Goal: Transaction & Acquisition: Purchase product/service

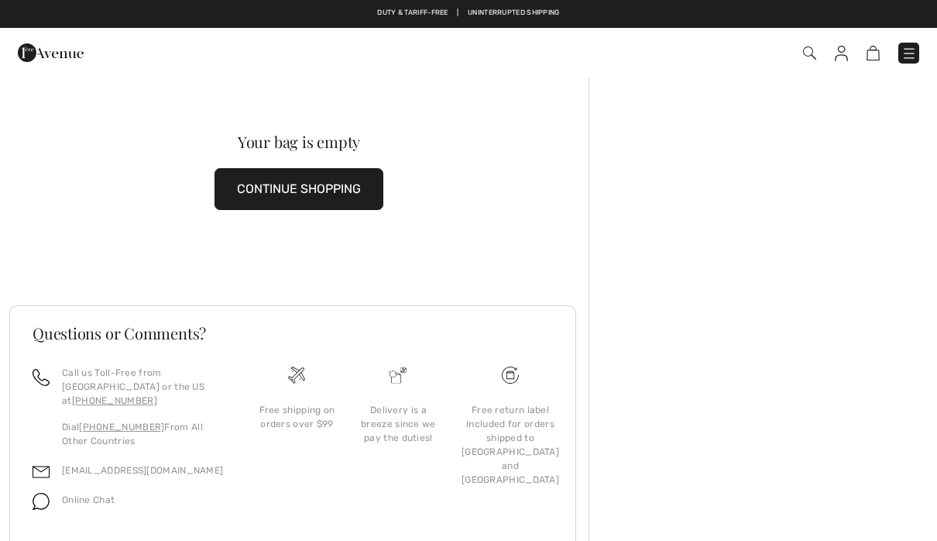
click at [847, 57] on img at bounding box center [841, 53] width 13 height 15
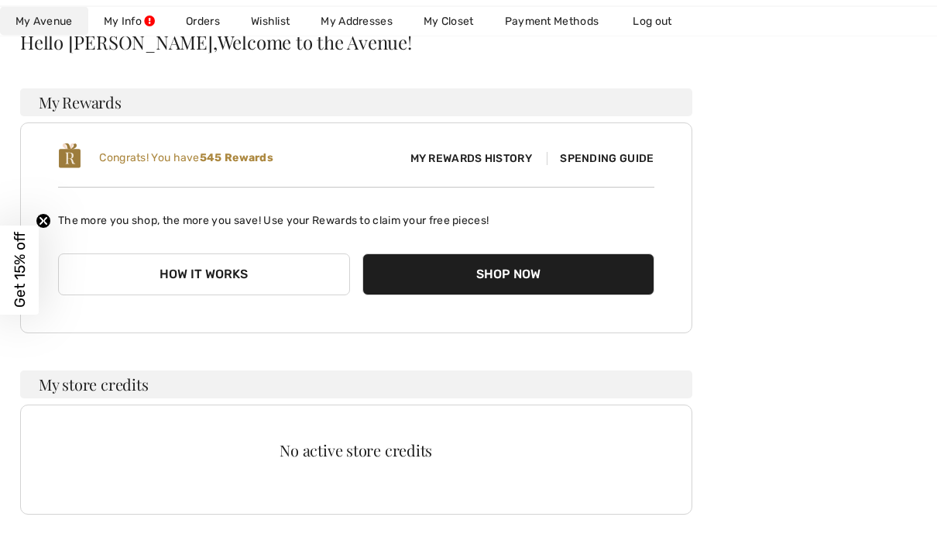
scroll to position [142, 0]
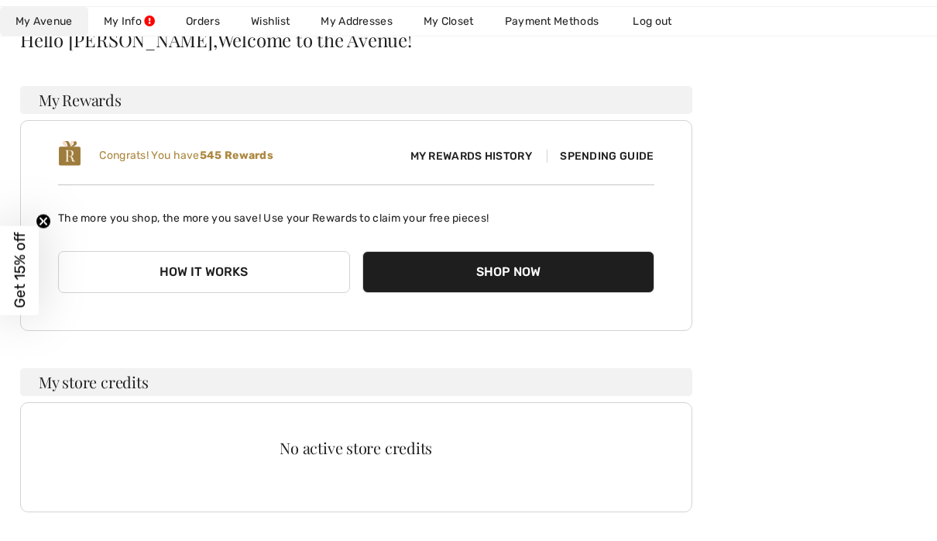
click at [487, 269] on button "Shop Now" at bounding box center [508, 272] width 292 height 42
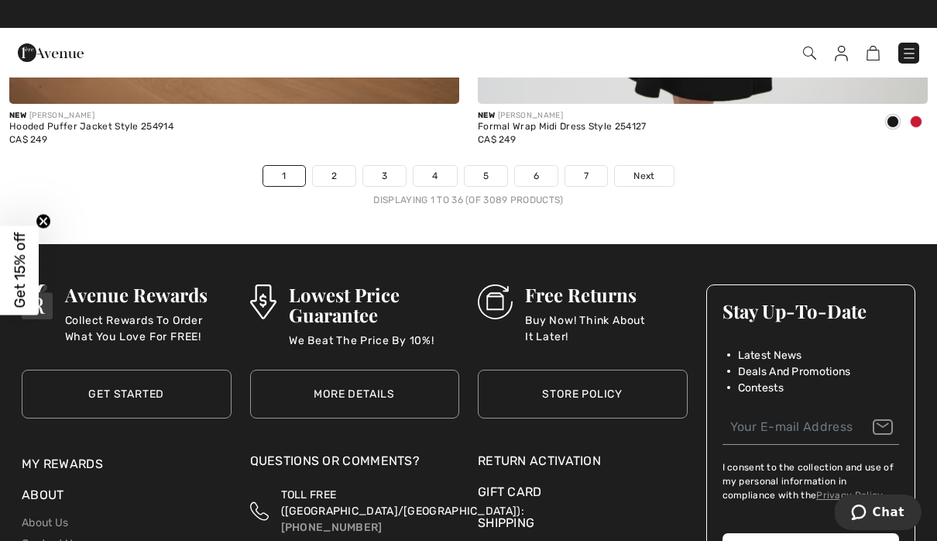
scroll to position [13574, 0]
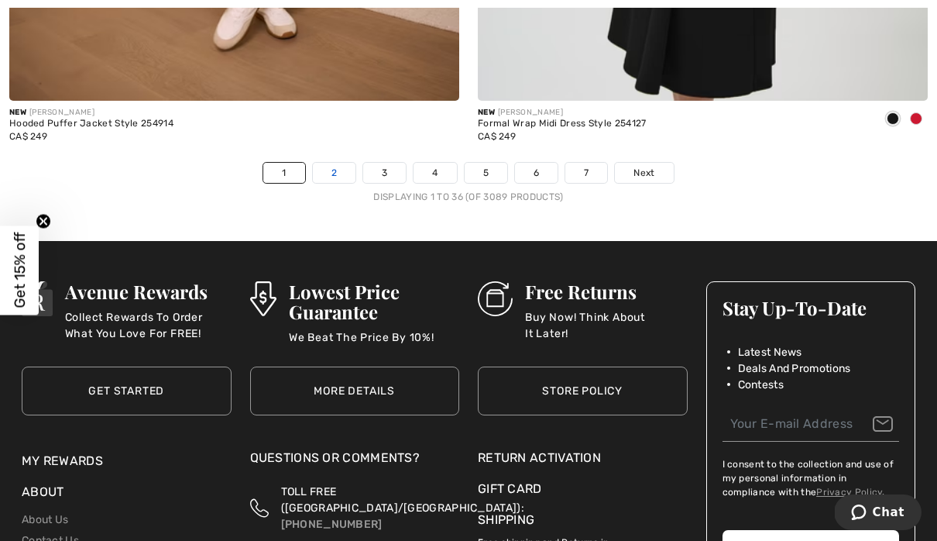
click at [340, 163] on link "2" at bounding box center [334, 173] width 43 height 20
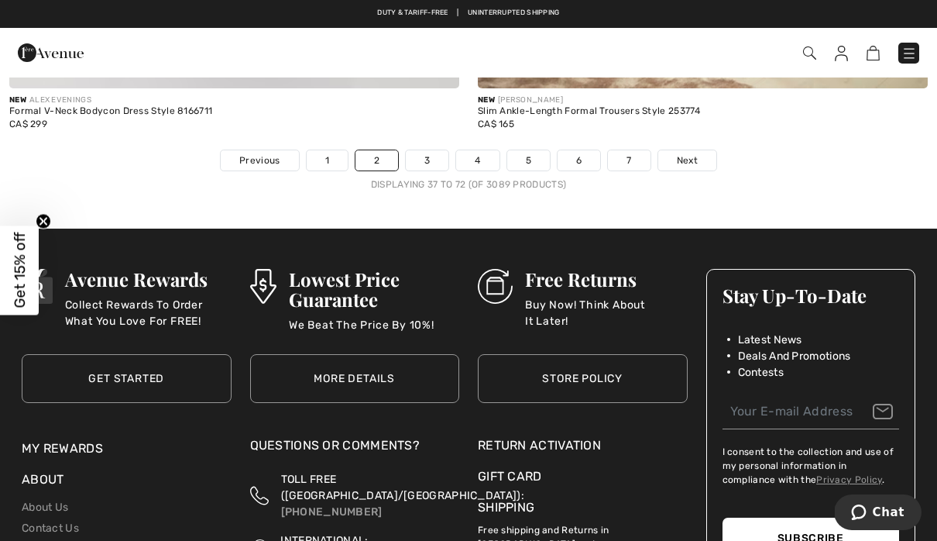
scroll to position [13565, 0]
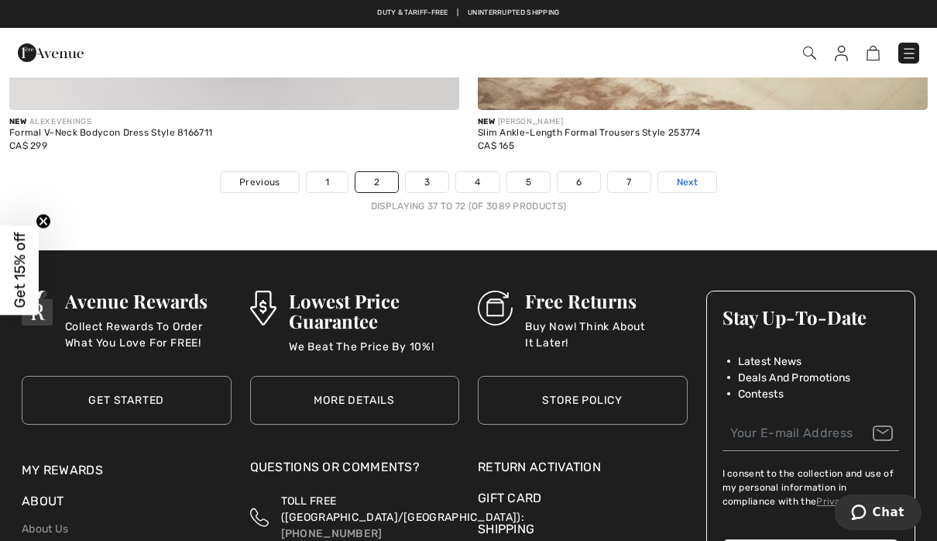
click at [689, 178] on link "Next" at bounding box center [687, 182] width 58 height 20
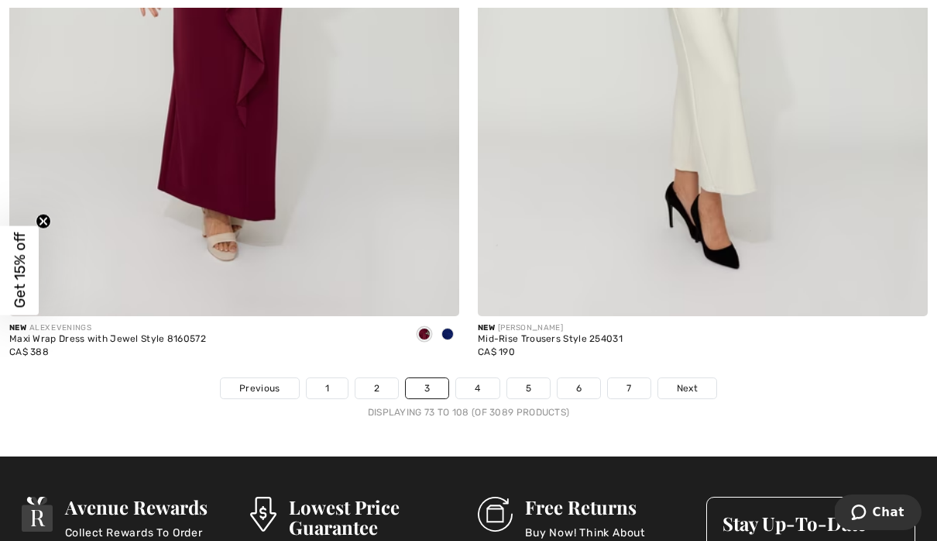
scroll to position [13390, 0]
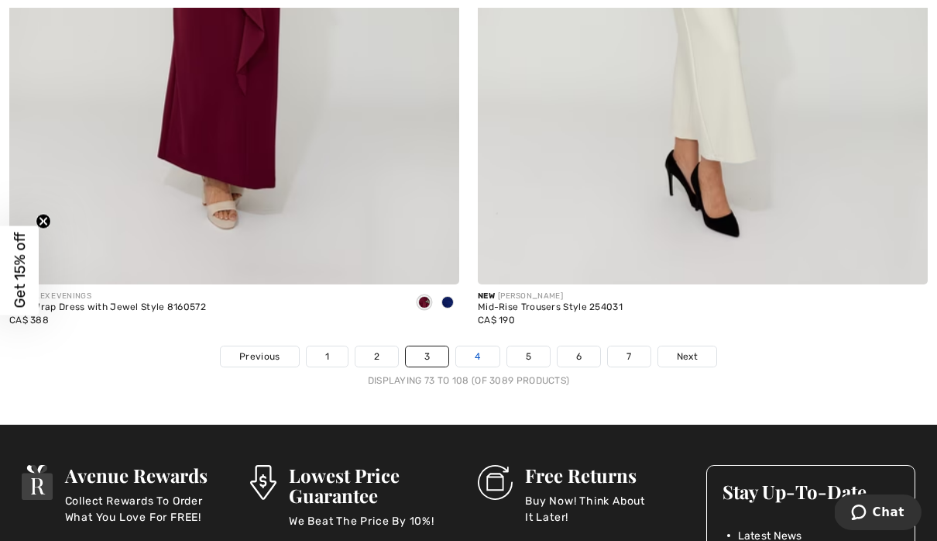
click at [481, 347] on link "4" at bounding box center [477, 356] width 43 height 20
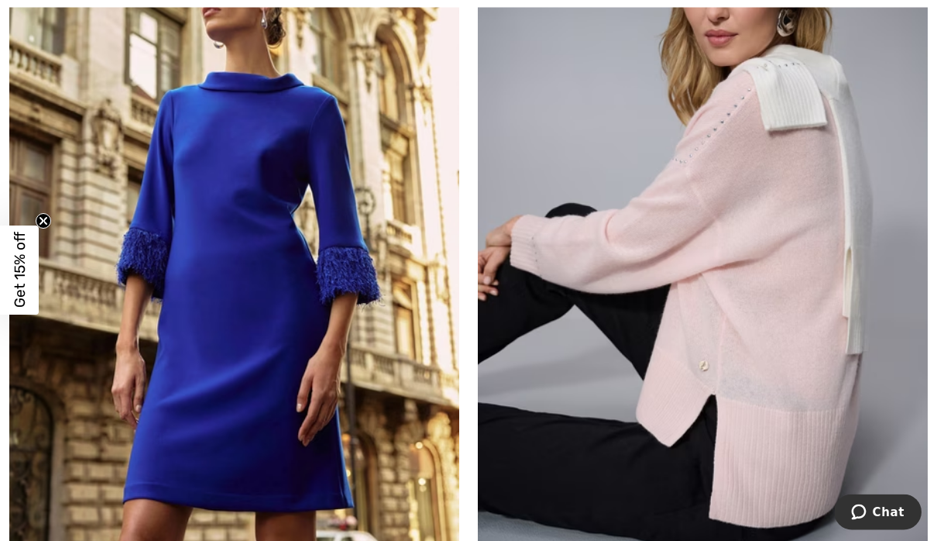
scroll to position [12383, 0]
click at [775, 280] on img at bounding box center [703, 218] width 450 height 675
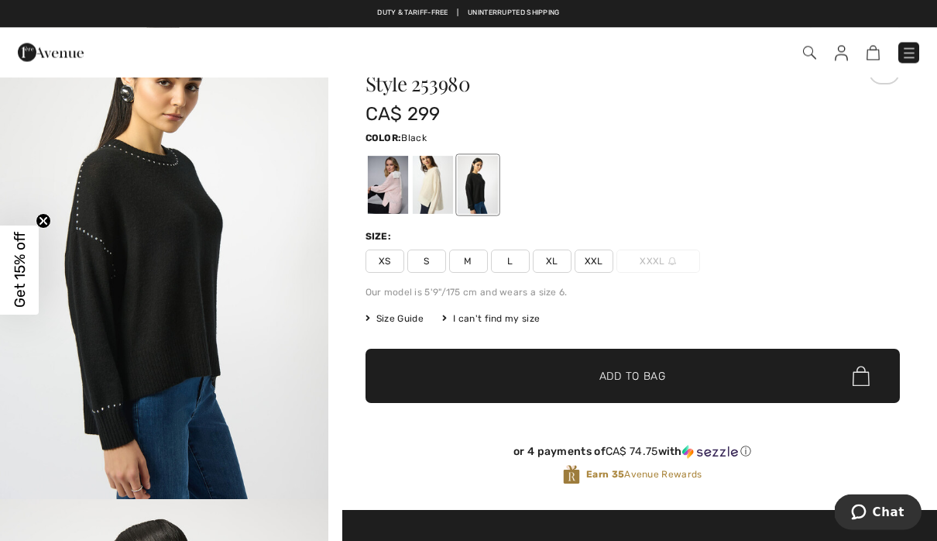
scroll to position [70, 0]
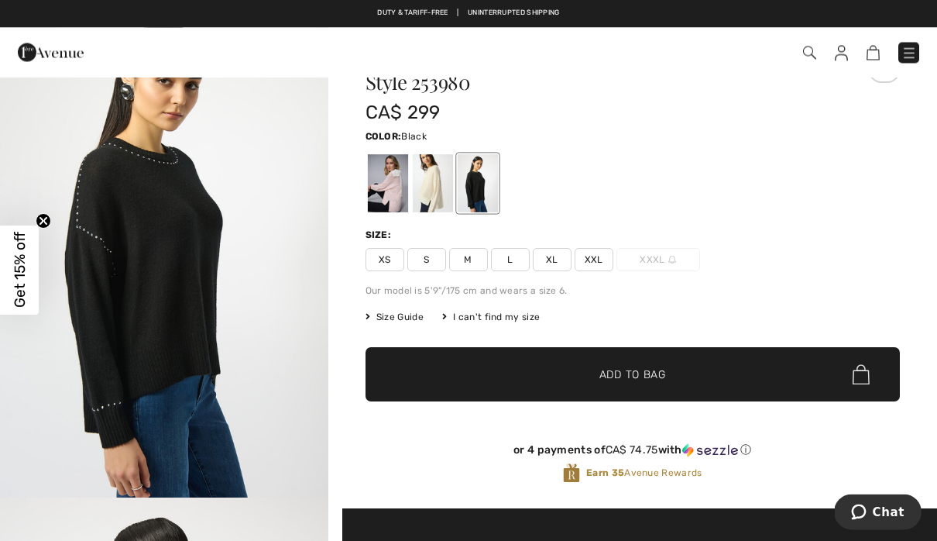
click at [393, 321] on span "Size Guide" at bounding box center [395, 318] width 58 height 14
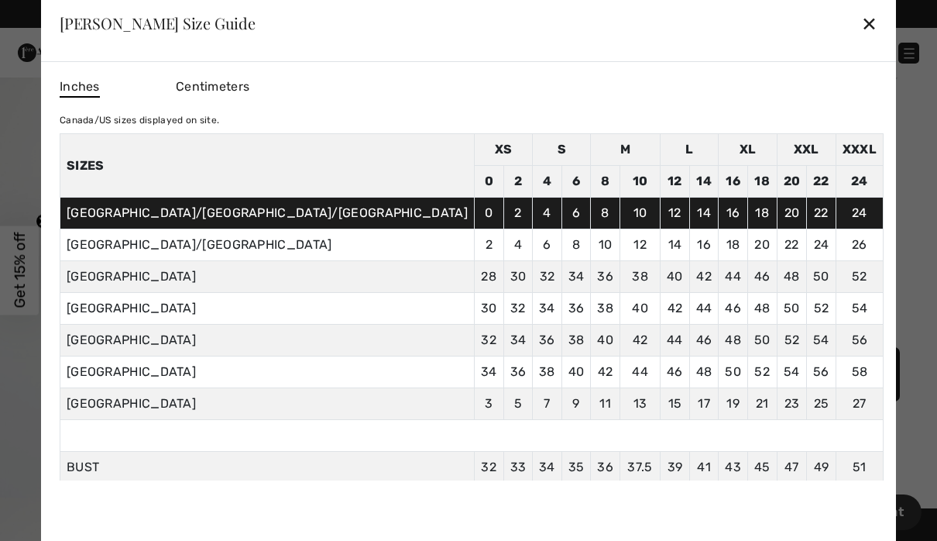
click at [861, 39] on div "✕" at bounding box center [869, 23] width 16 height 33
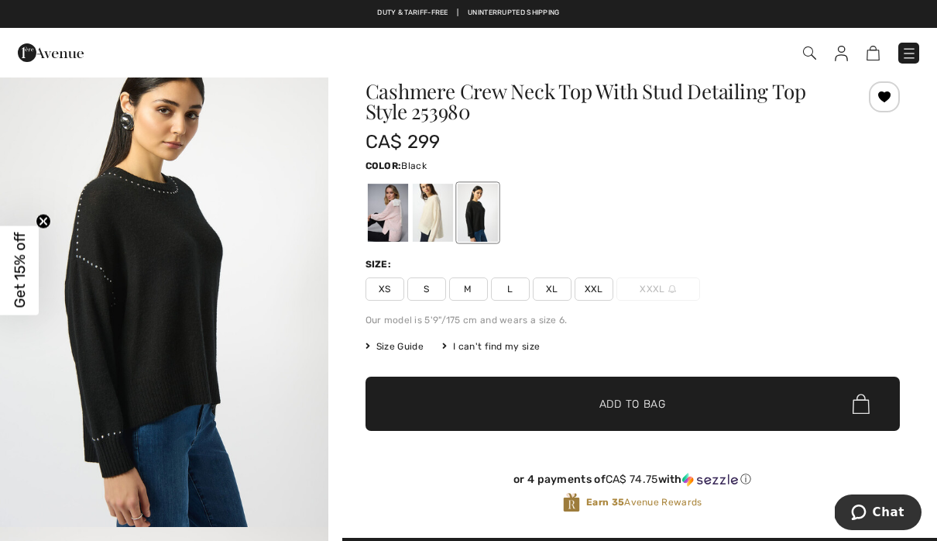
scroll to position [0, 0]
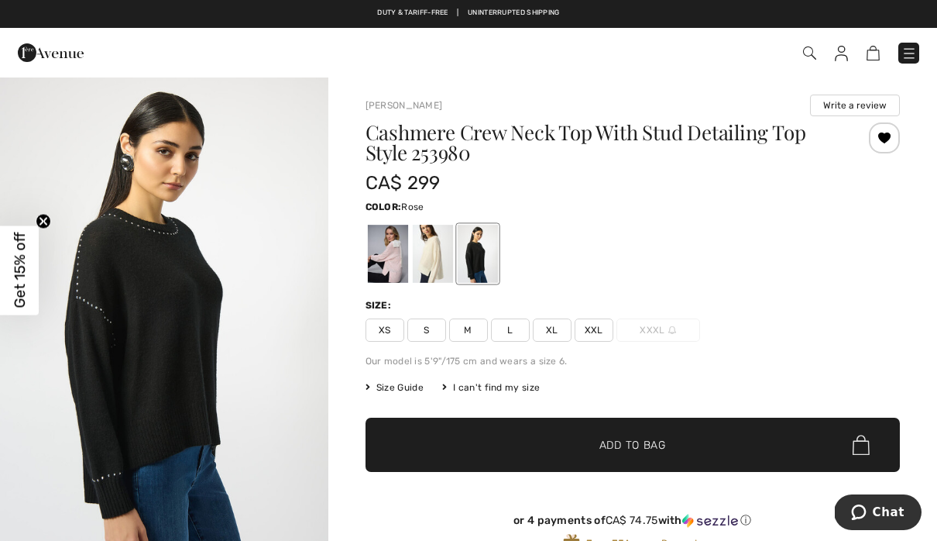
click at [381, 262] on div at bounding box center [387, 254] width 40 height 58
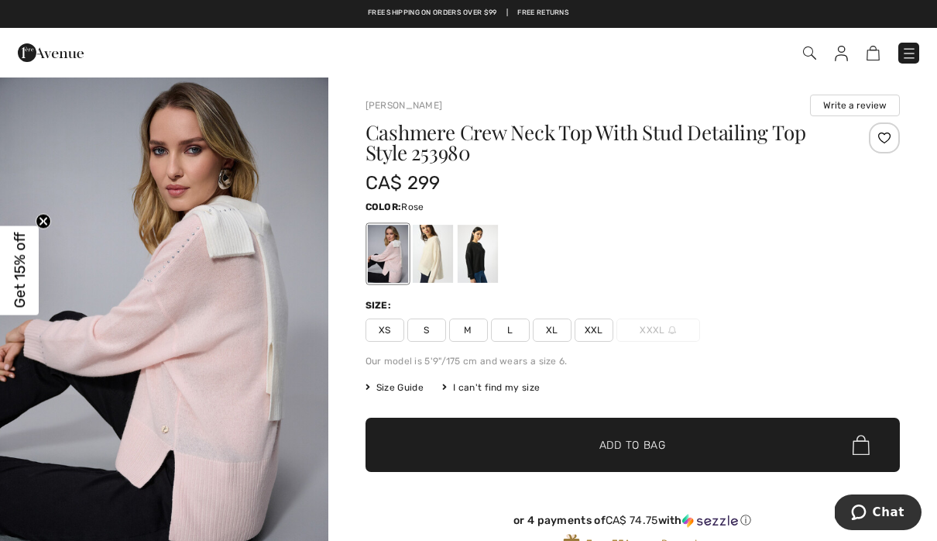
click at [387, 332] on span "XS" at bounding box center [385, 329] width 39 height 23
click at [690, 451] on span "✔ Added to Bag Add to Bag" at bounding box center [633, 444] width 535 height 54
click at [826, 59] on img at bounding box center [832, 53] width 13 height 15
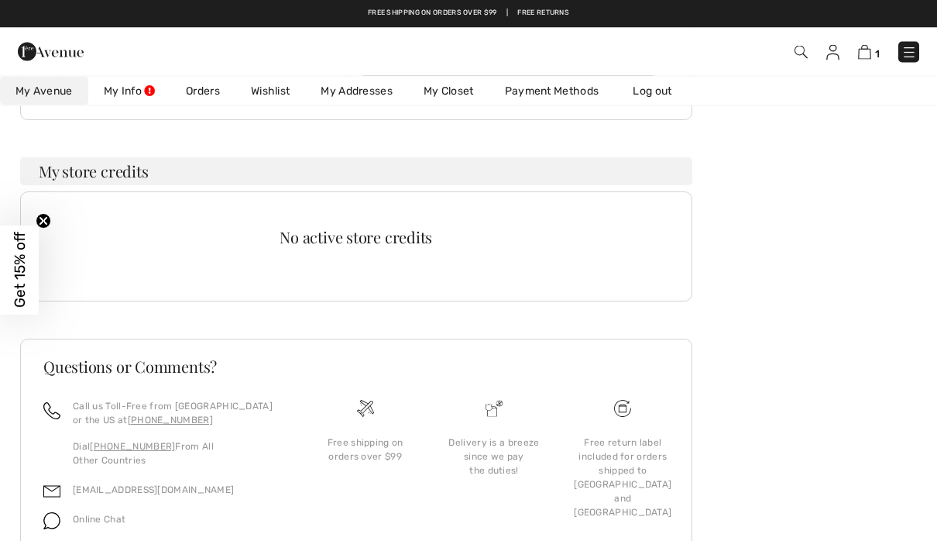
scroll to position [352, 0]
click at [274, 97] on link "Wishlist" at bounding box center [270, 91] width 70 height 29
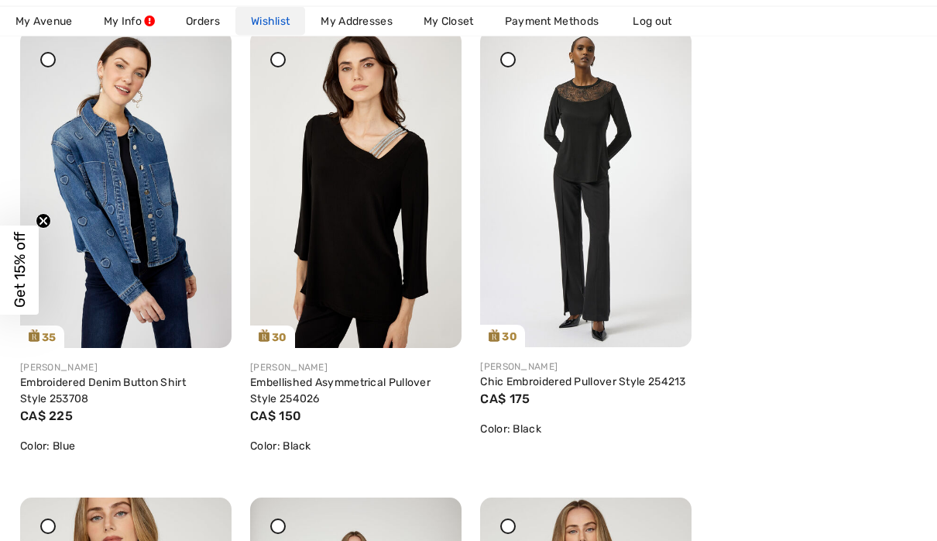
scroll to position [747, 0]
click at [407, 242] on img at bounding box center [355, 189] width 211 height 318
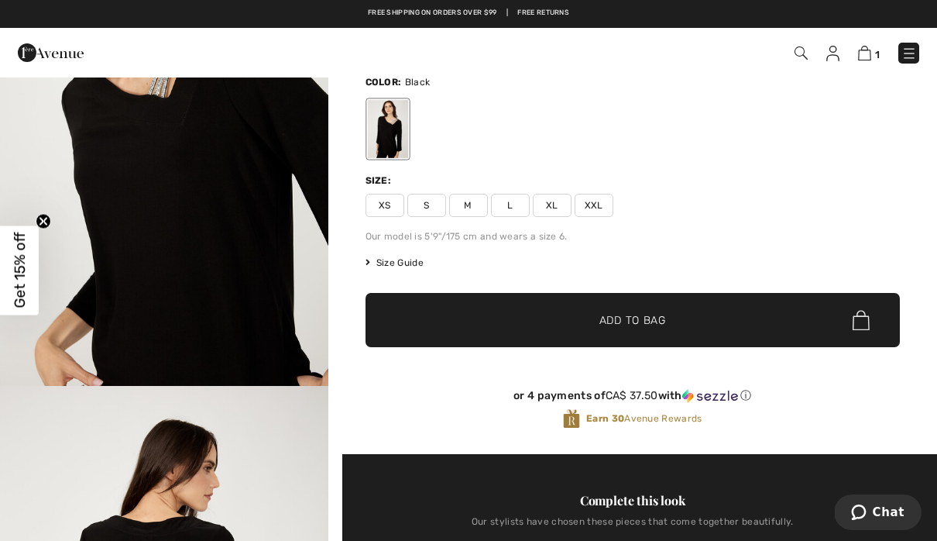
scroll to position [86, 0]
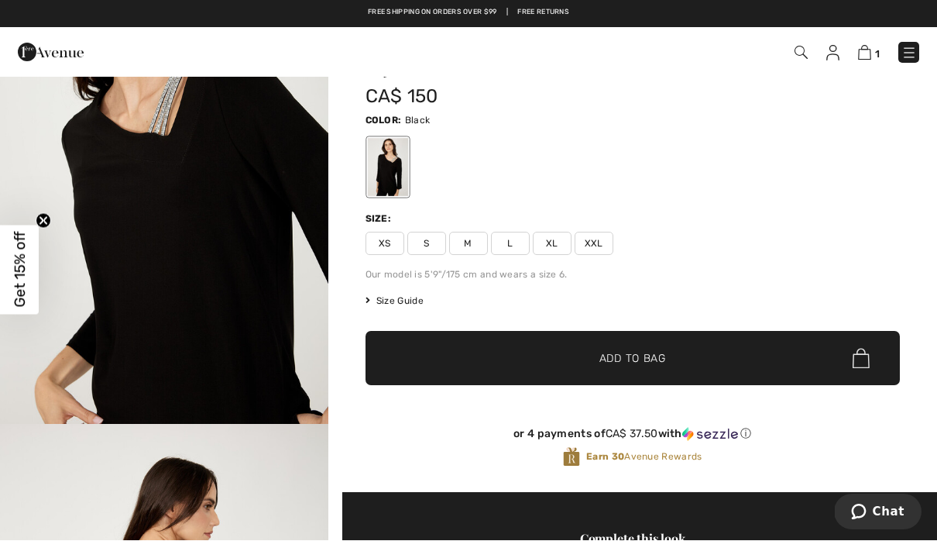
click at [400, 294] on span "Size Guide" at bounding box center [395, 301] width 58 height 14
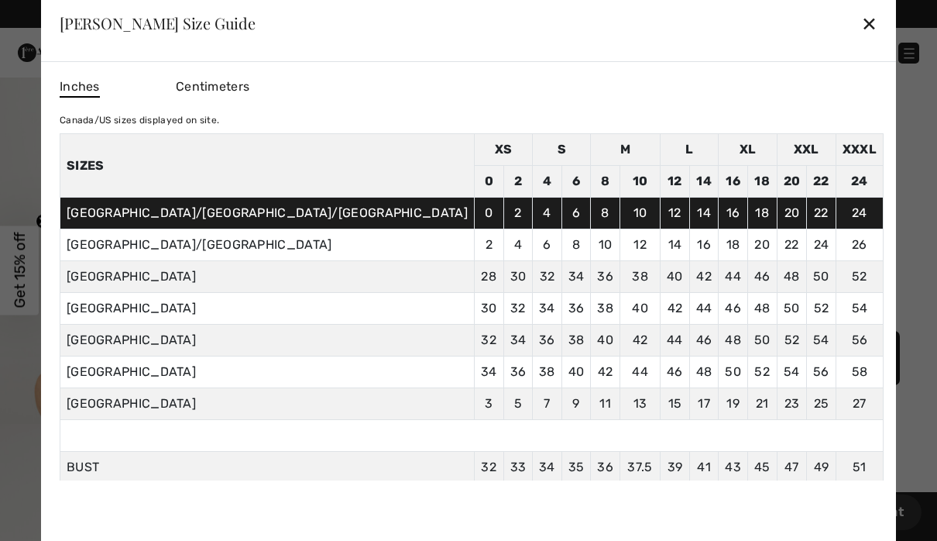
click at [861, 29] on div "✕" at bounding box center [869, 23] width 16 height 33
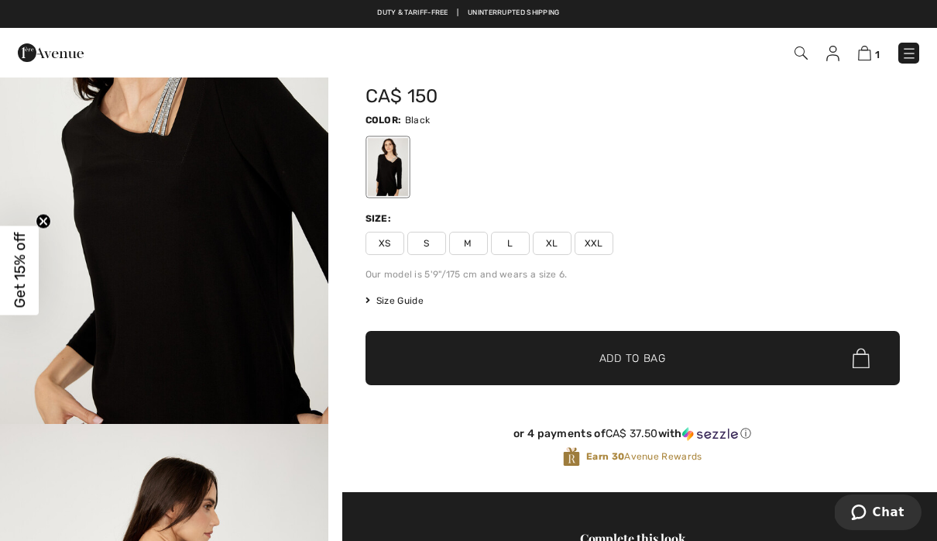
click at [426, 232] on span "S" at bounding box center [426, 243] width 39 height 23
click at [644, 350] on span "Add to Bag" at bounding box center [632, 358] width 67 height 16
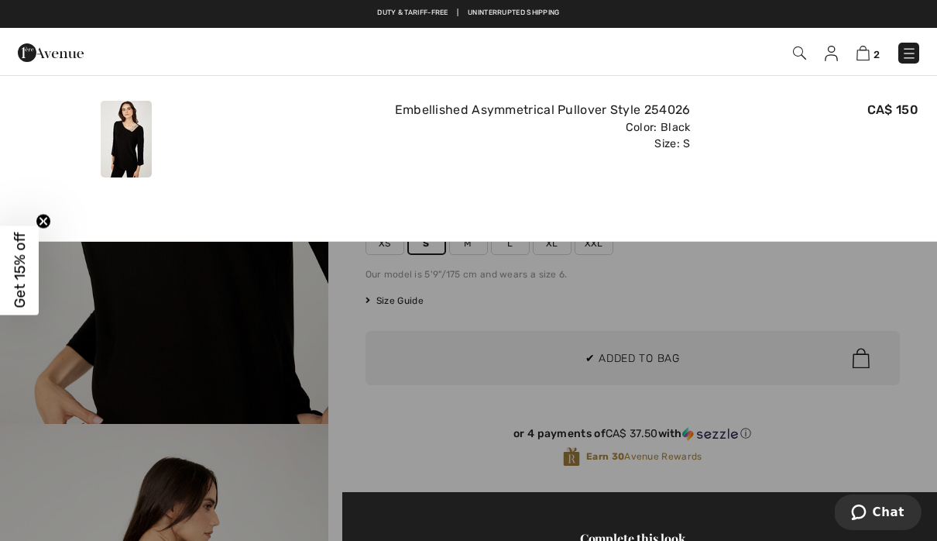
scroll to position [0, 0]
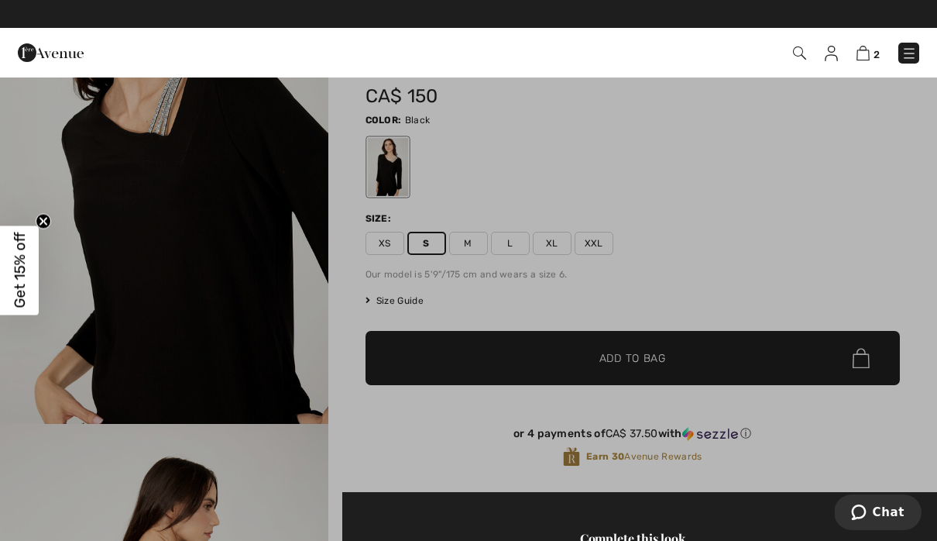
click at [355, 353] on div at bounding box center [468, 270] width 937 height 541
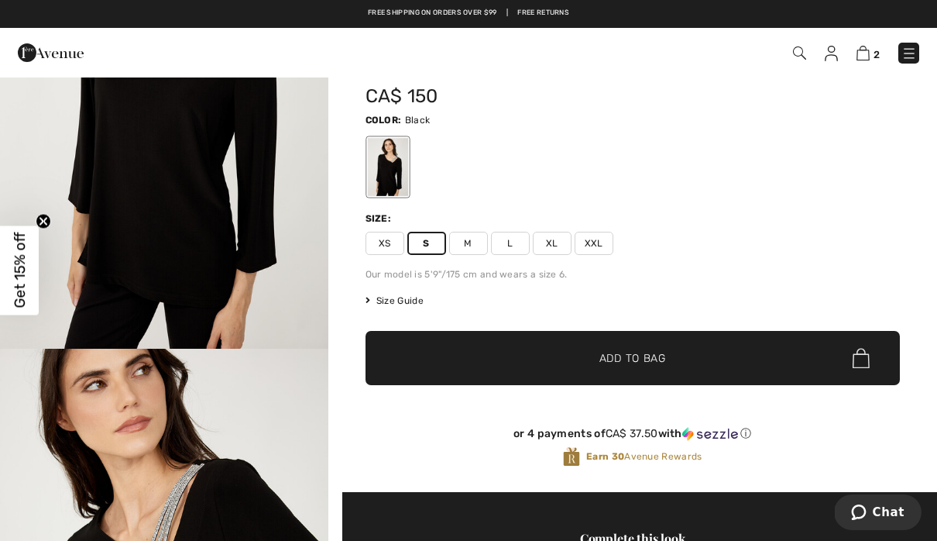
scroll to position [129, 0]
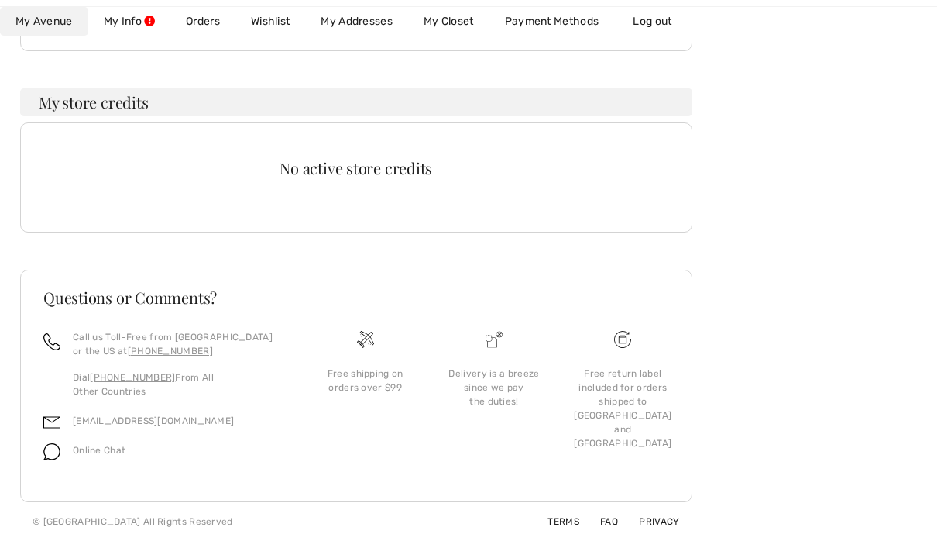
scroll to position [421, 0]
click at [268, 24] on link "Wishlist" at bounding box center [270, 21] width 70 height 29
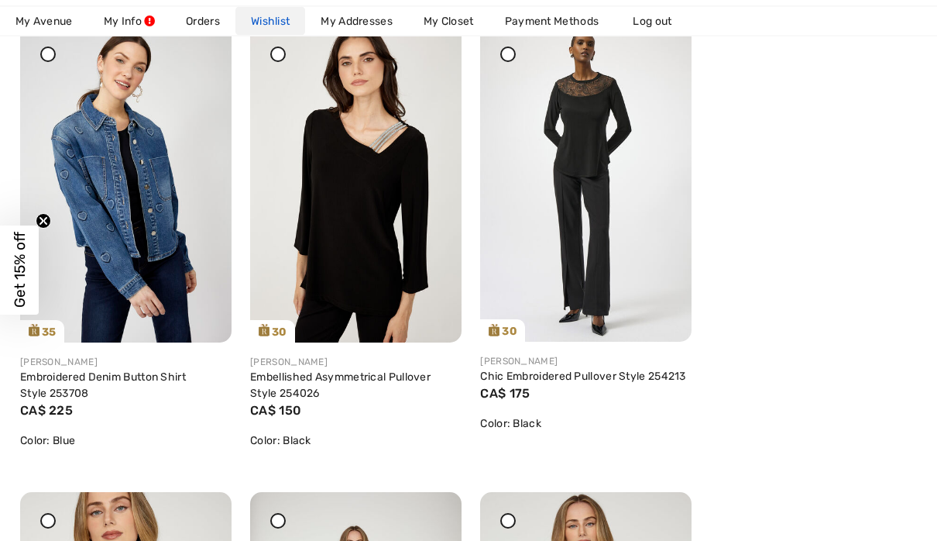
scroll to position [753, 0]
click at [171, 258] on img at bounding box center [125, 184] width 211 height 318
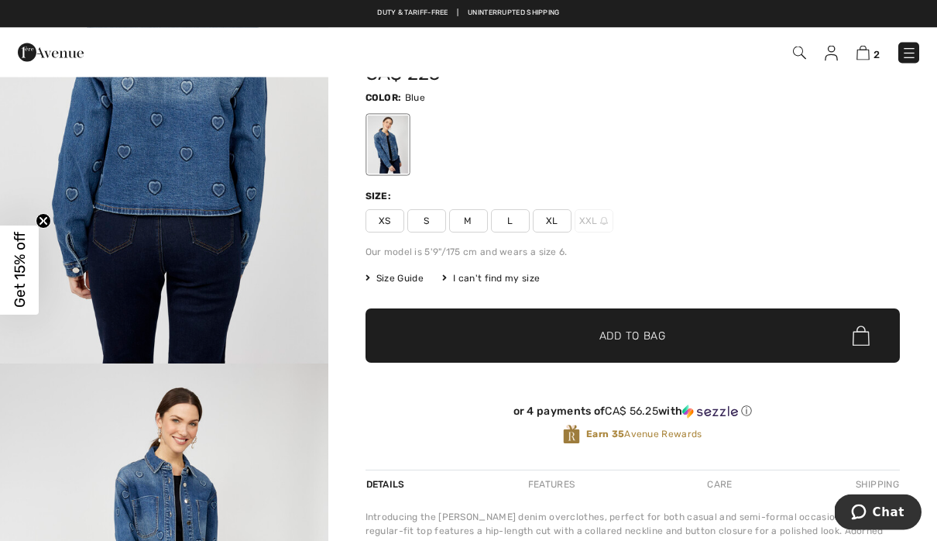
scroll to position [79, 0]
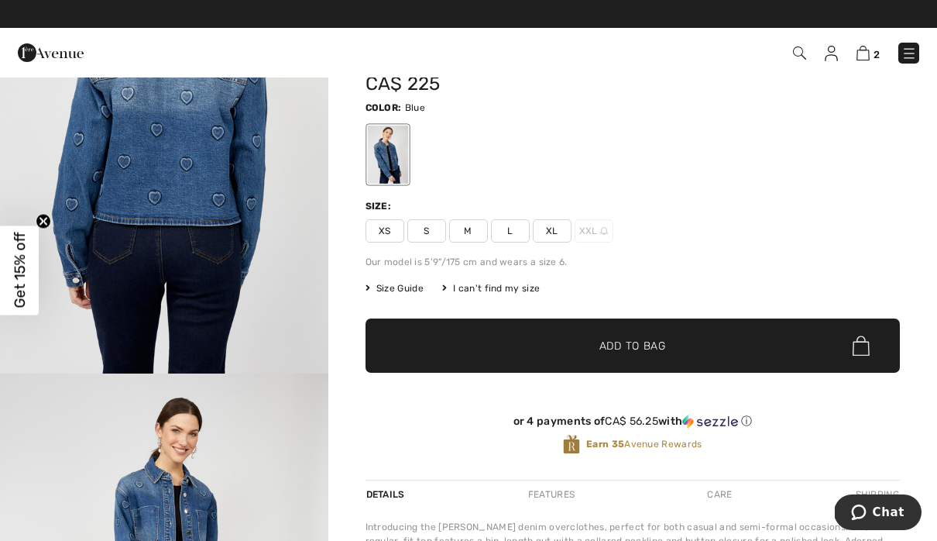
click at [384, 231] on span "XS" at bounding box center [385, 230] width 39 height 23
click at [579, 343] on span "✔ Added to Bag" at bounding box center [609, 346] width 94 height 16
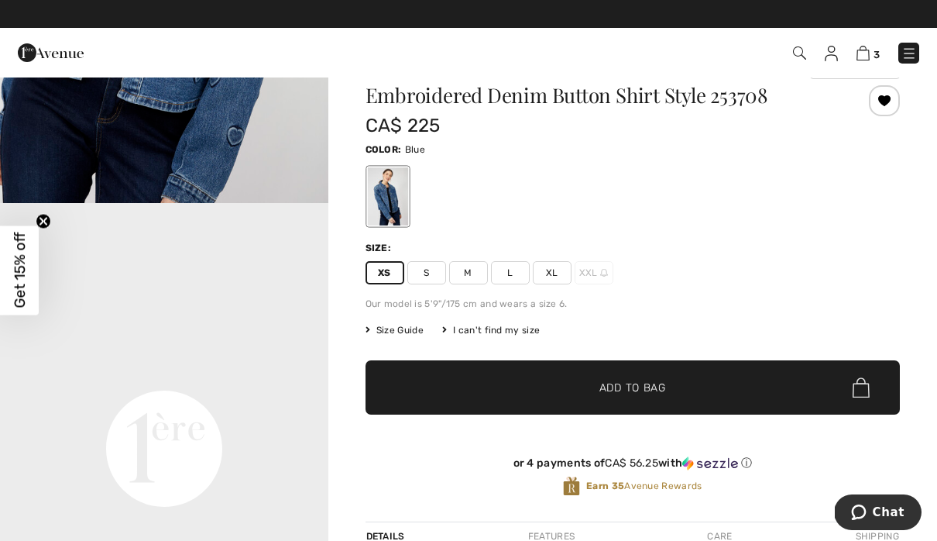
scroll to position [0, 0]
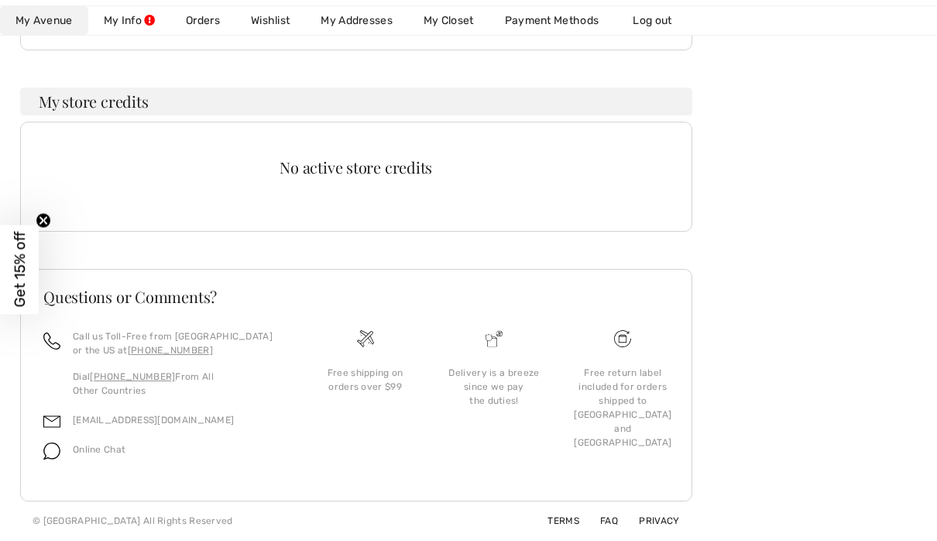
click at [269, 26] on link "Wishlist" at bounding box center [270, 21] width 70 height 29
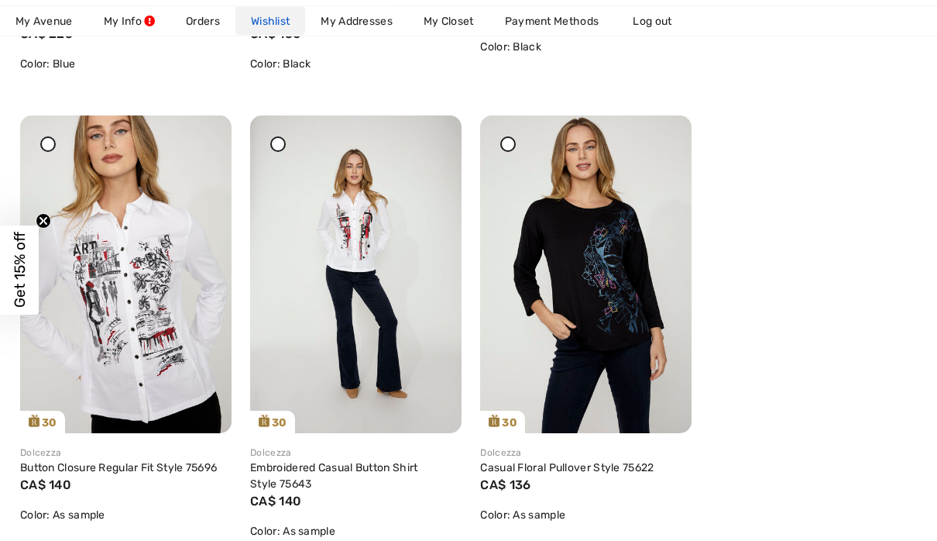
scroll to position [1132, 0]
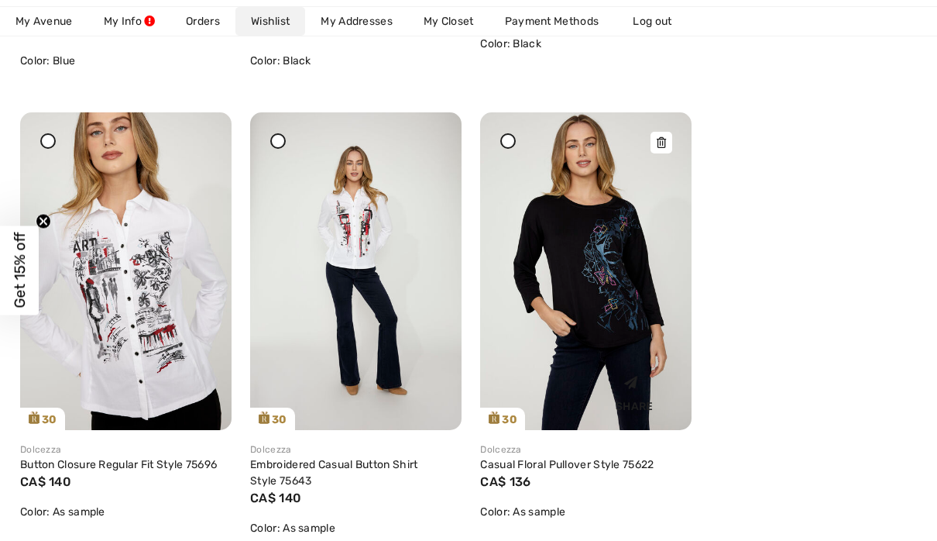
click at [616, 268] on img at bounding box center [585, 271] width 211 height 318
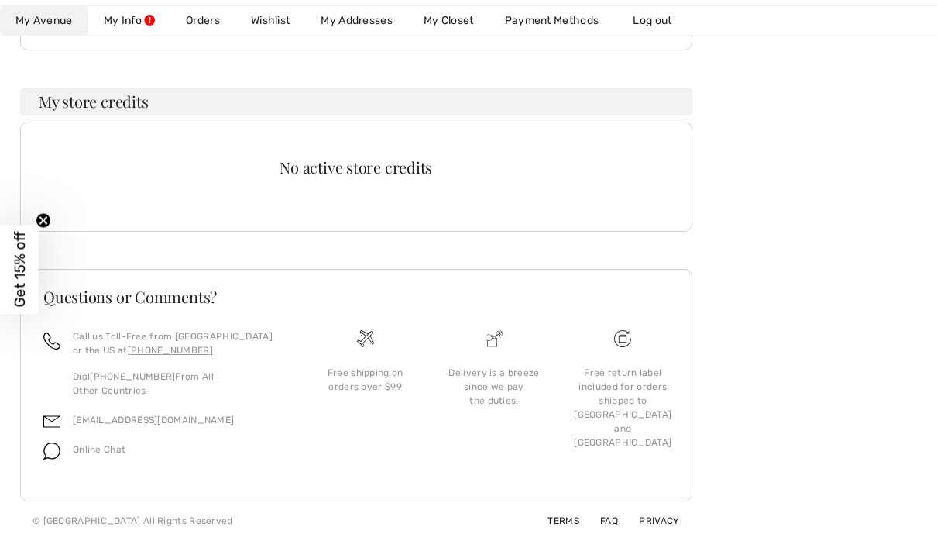
click at [266, 31] on link "Wishlist" at bounding box center [270, 21] width 70 height 29
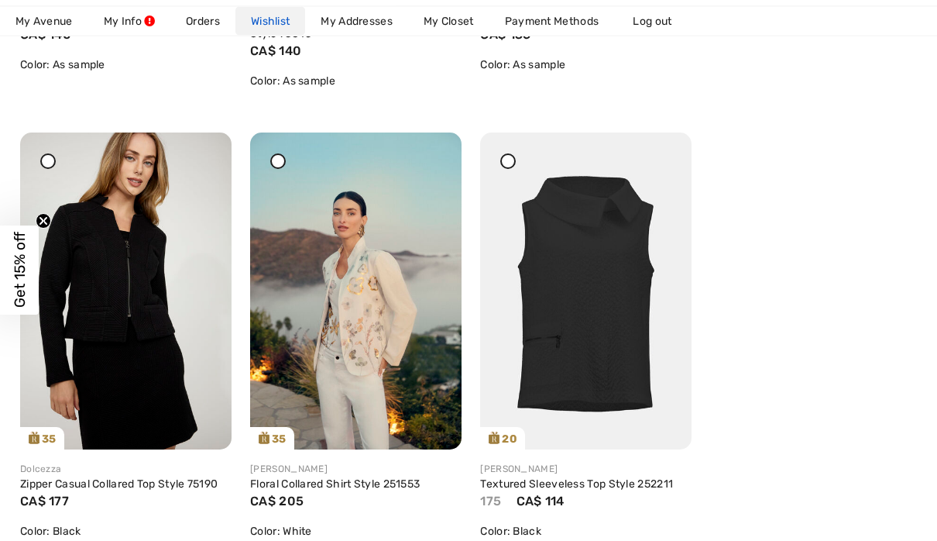
scroll to position [1579, 0]
click at [403, 366] on img at bounding box center [355, 291] width 211 height 318
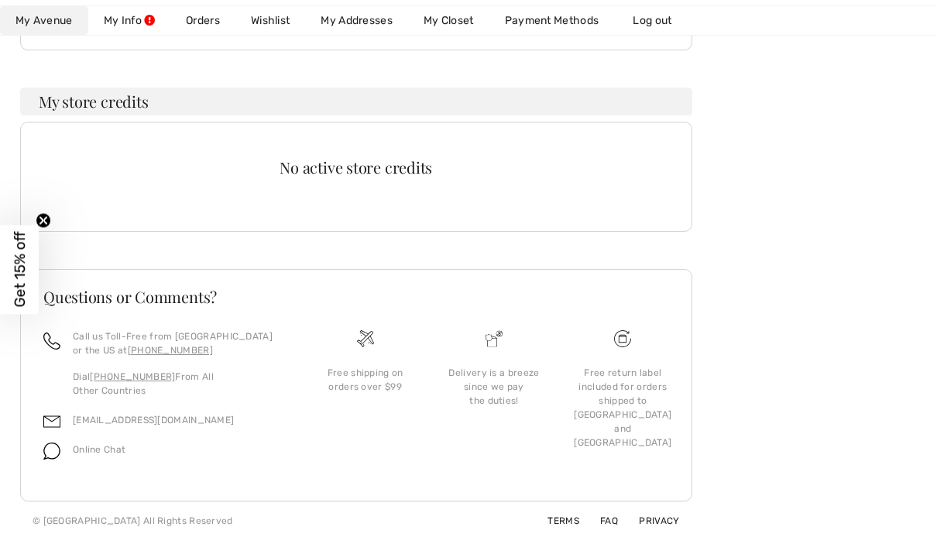
click at [260, 22] on link "Wishlist" at bounding box center [270, 21] width 70 height 29
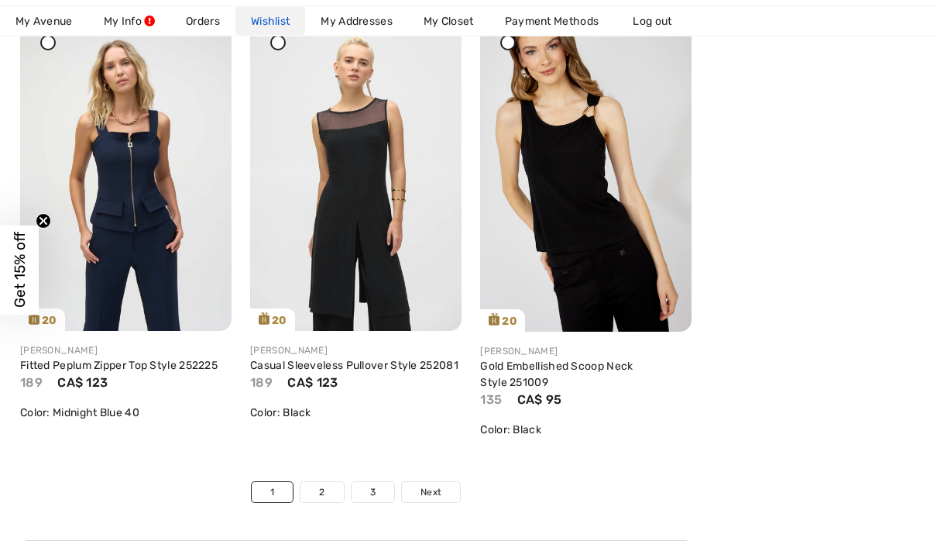
scroll to position [5415, 0]
click at [321, 493] on link "2" at bounding box center [321, 491] width 43 height 20
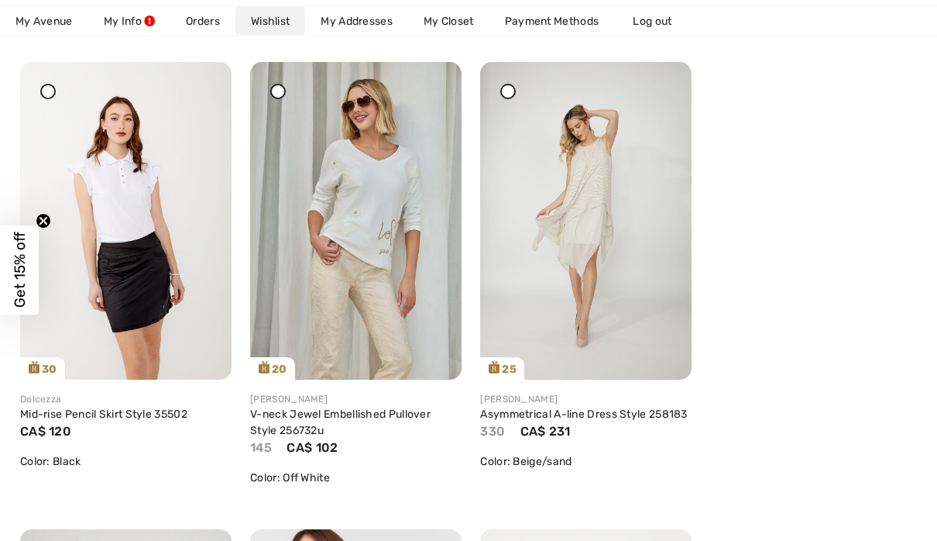
scroll to position [716, 0]
click at [637, 252] on img at bounding box center [585, 221] width 211 height 318
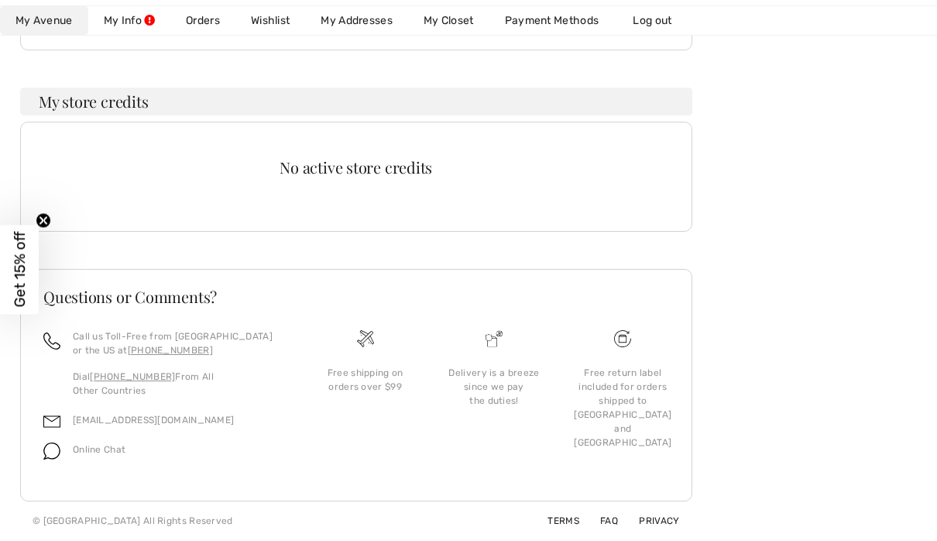
click at [271, 29] on link "Wishlist" at bounding box center [270, 21] width 70 height 29
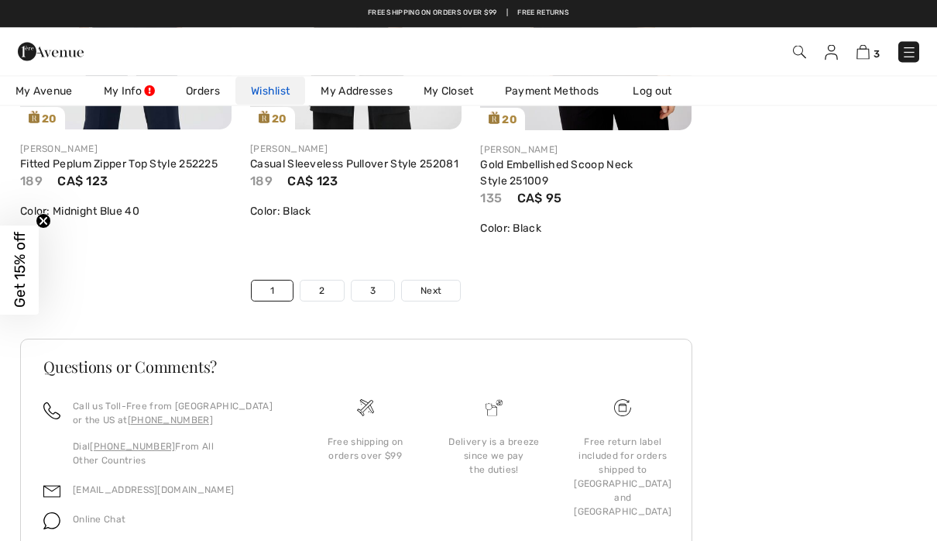
scroll to position [5615, 0]
click at [330, 289] on link "2" at bounding box center [321, 291] width 43 height 20
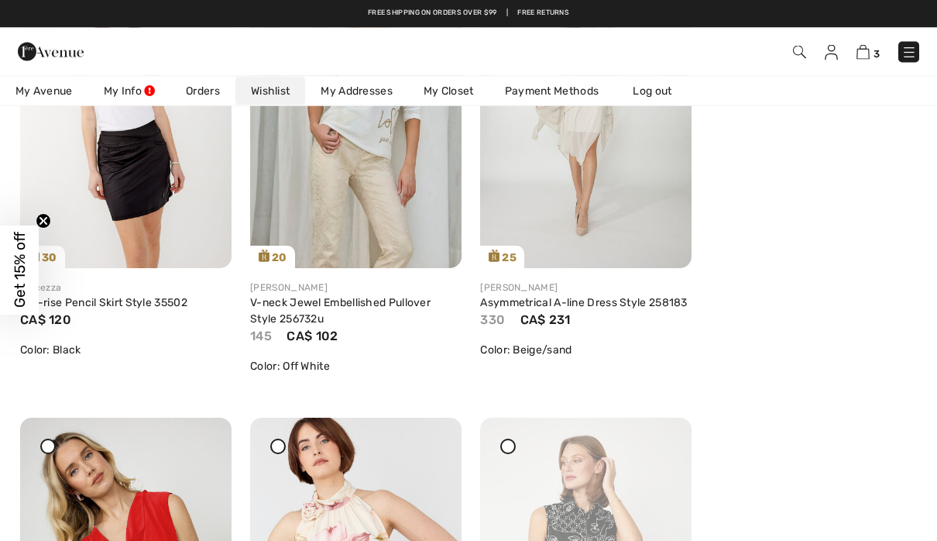
scroll to position [814, 0]
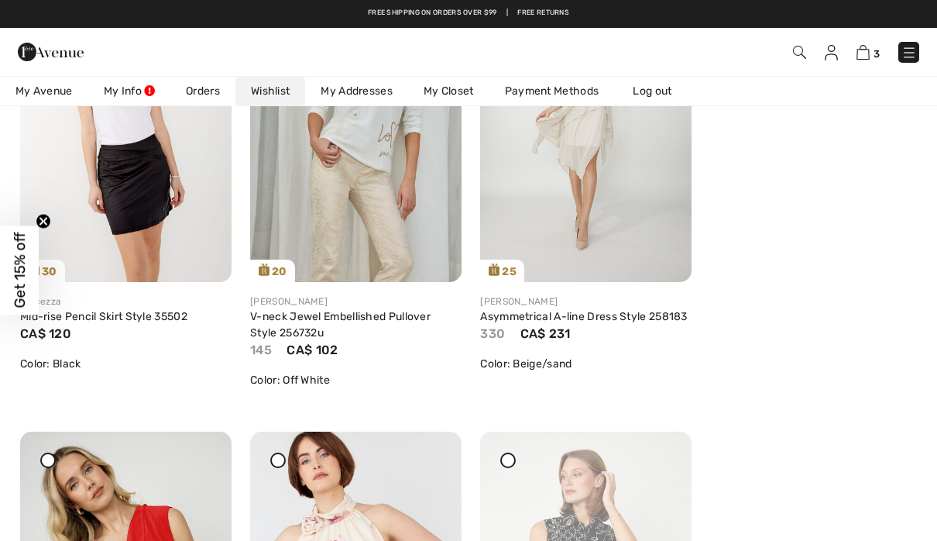
click at [57, 50] on img at bounding box center [51, 51] width 66 height 31
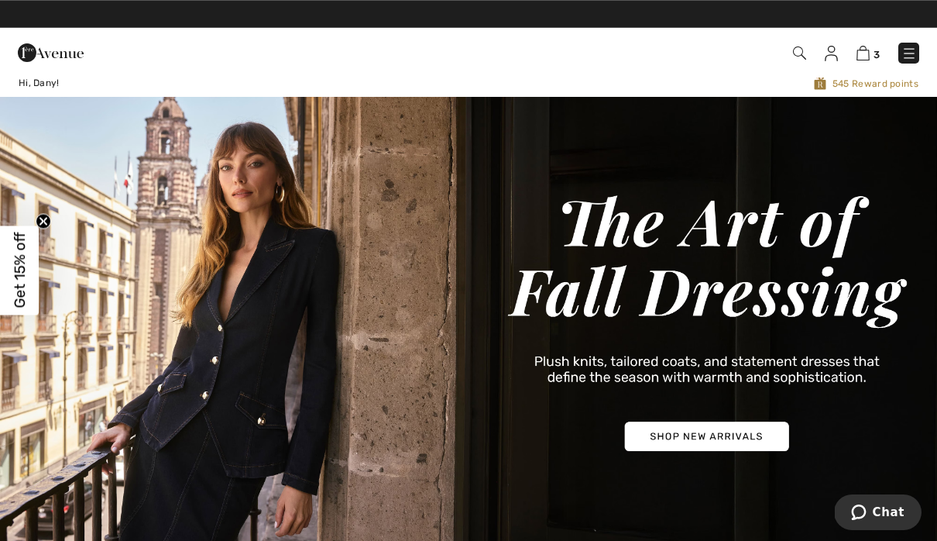
click at [916, 50] on img at bounding box center [908, 53] width 15 height 15
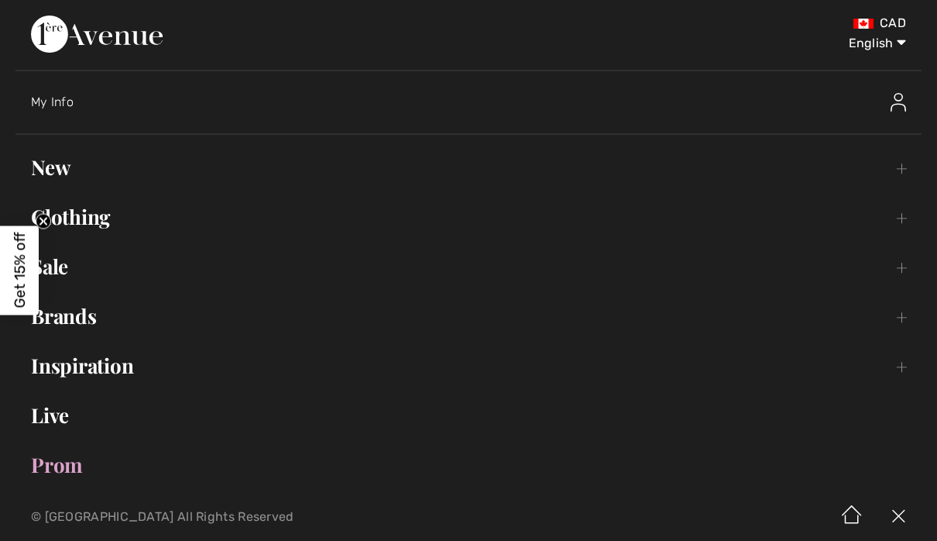
click at [95, 221] on link "Clothing Toggle submenu" at bounding box center [468, 217] width 906 height 34
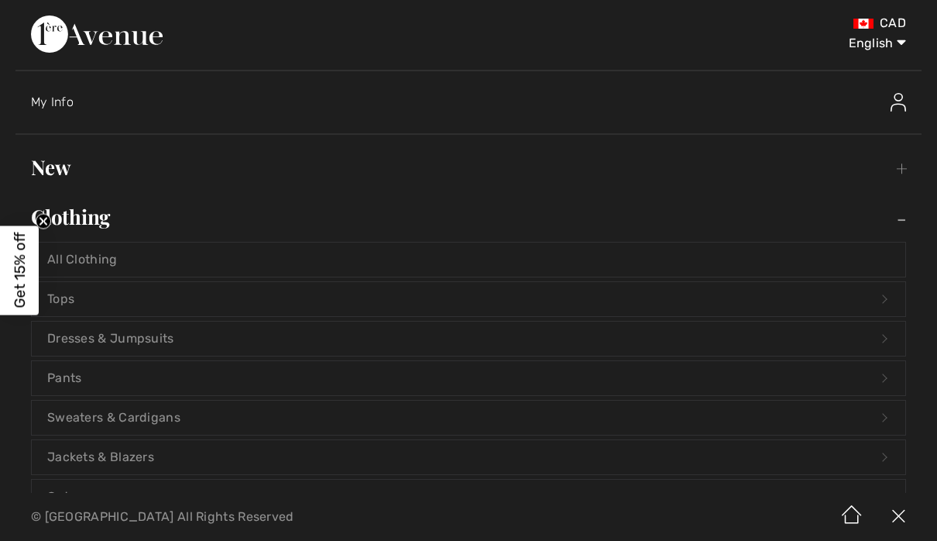
click at [119, 379] on link "Pants Open submenu" at bounding box center [469, 378] width 874 height 34
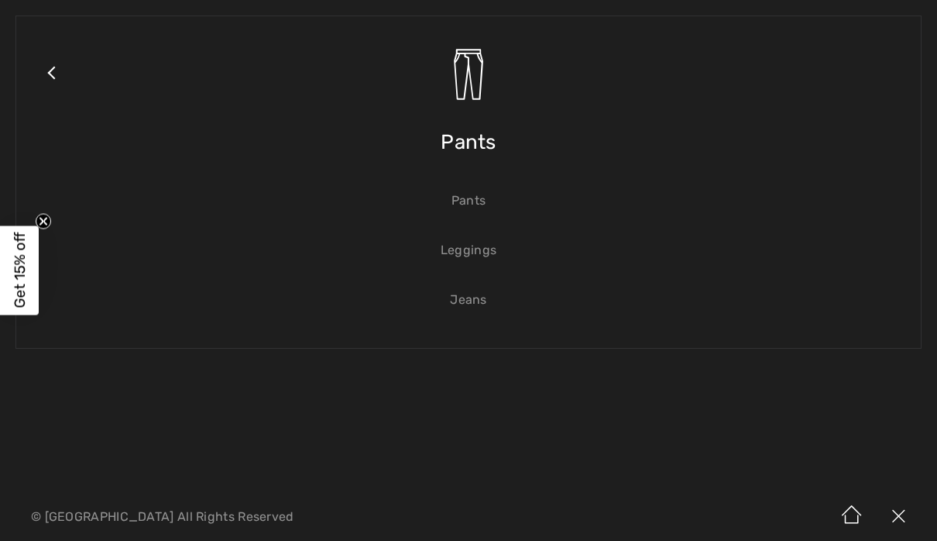
click at [468, 308] on link "Jeans" at bounding box center [469, 300] width 874 height 34
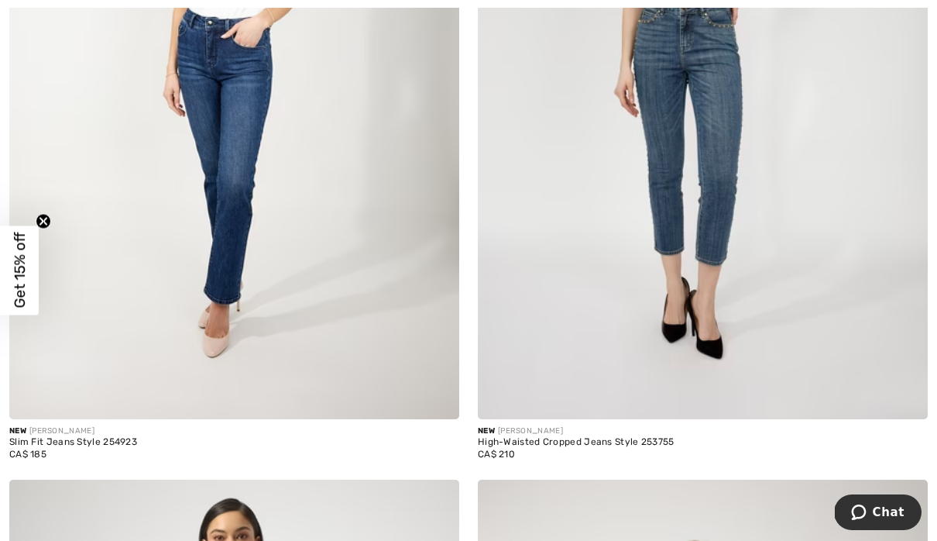
scroll to position [461, 0]
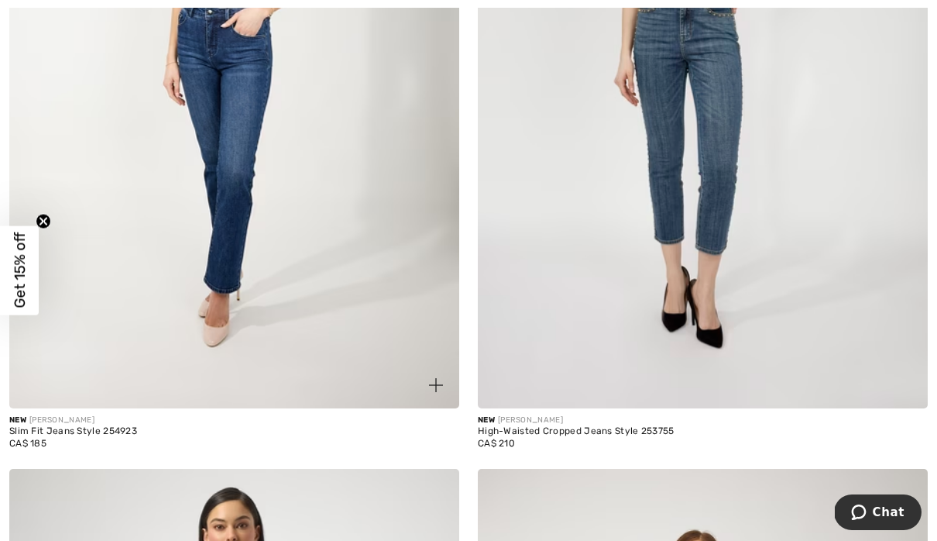
click at [239, 217] on img at bounding box center [234, 70] width 450 height 675
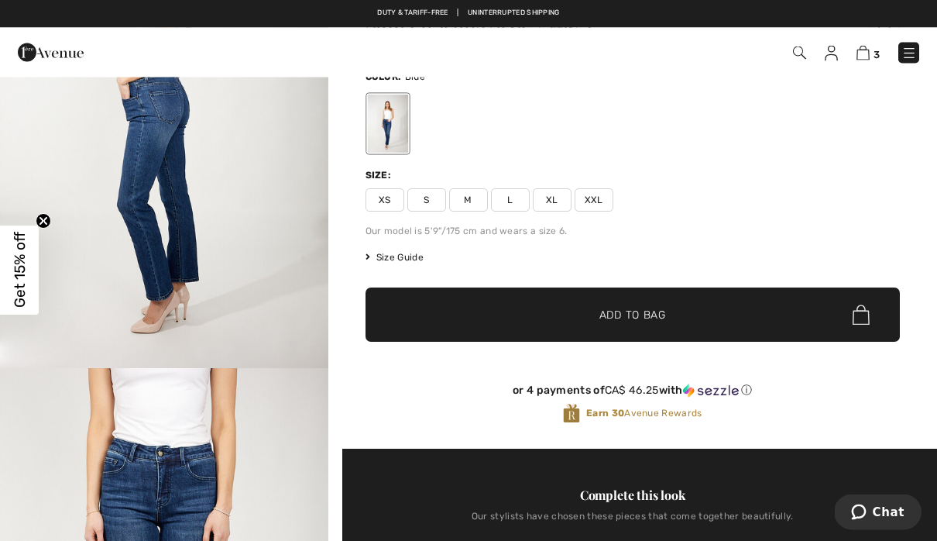
scroll to position [98, 0]
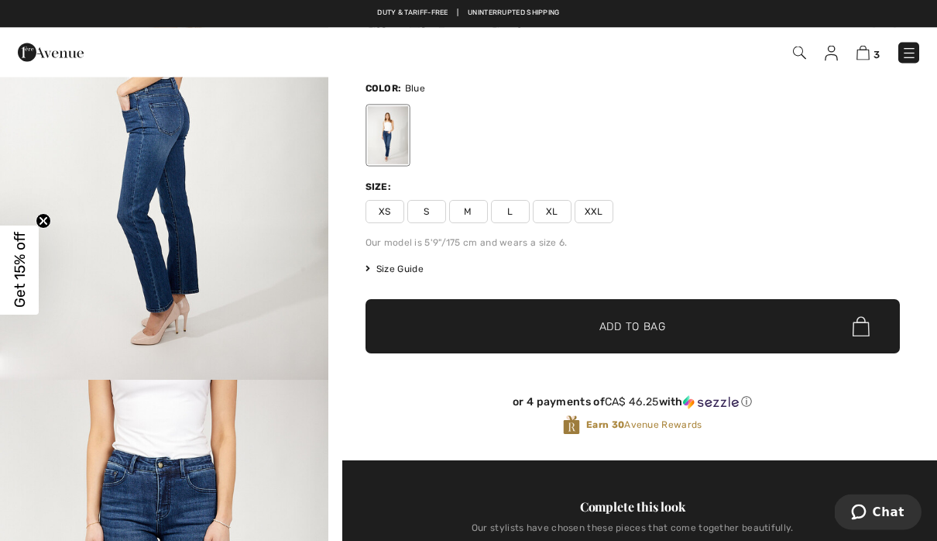
click at [390, 267] on span "Size Guide" at bounding box center [395, 270] width 58 height 14
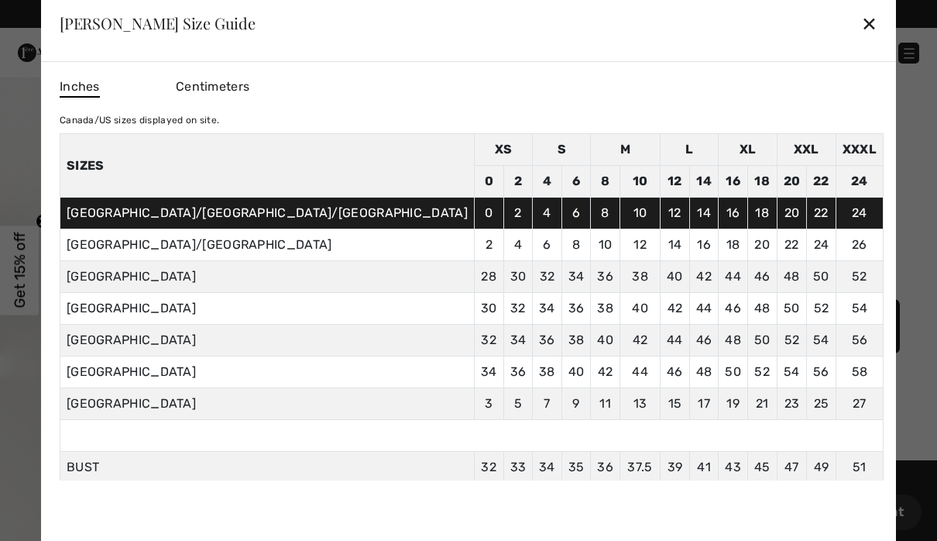
click at [861, 22] on div "✕" at bounding box center [869, 23] width 16 height 33
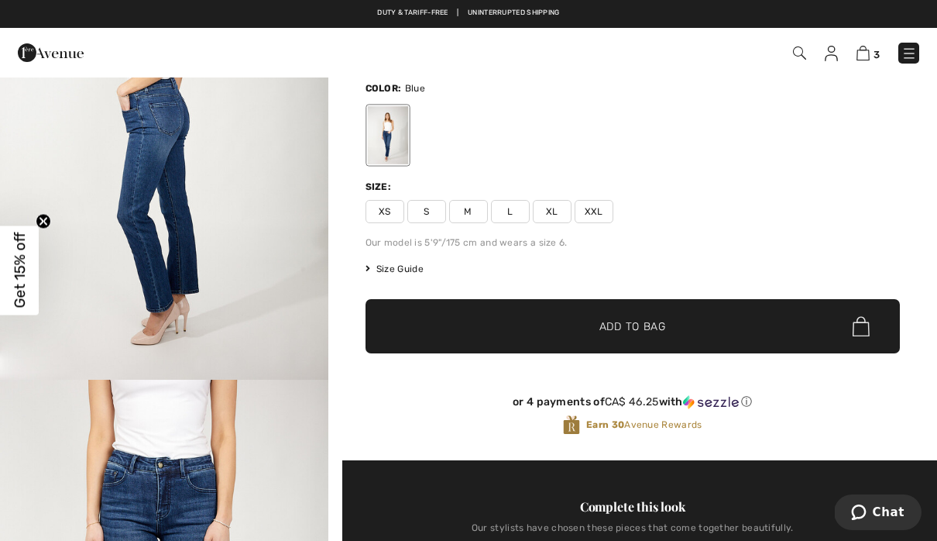
click at [387, 208] on span "XS" at bounding box center [385, 211] width 39 height 23
click at [651, 318] on span "✔ Added to Bag Add to Bag" at bounding box center [633, 326] width 535 height 54
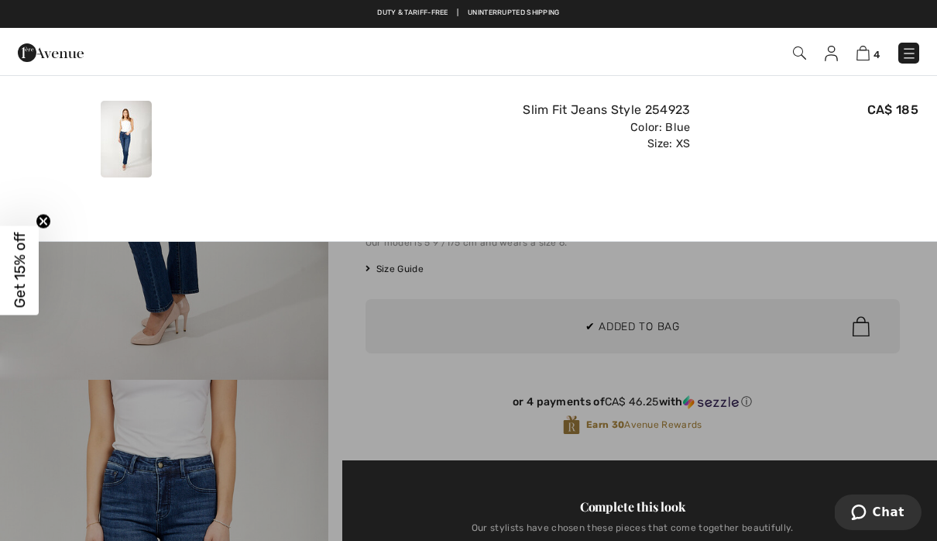
scroll to position [0, 0]
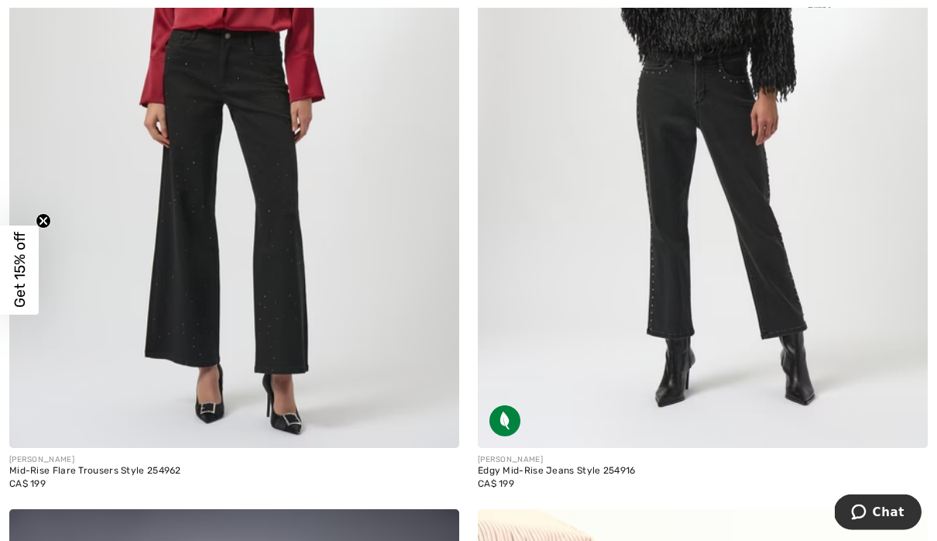
scroll to position [6454, 0]
click at [781, 280] on img at bounding box center [703, 110] width 450 height 675
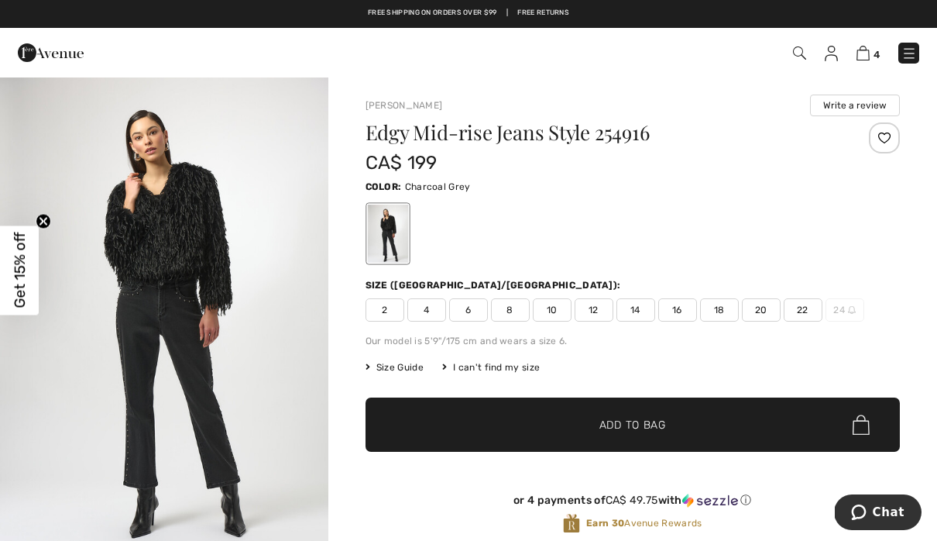
click at [379, 313] on span "2" at bounding box center [385, 309] width 39 height 23
click at [670, 419] on span "✔ Added to Bag Add to Bag" at bounding box center [633, 424] width 535 height 54
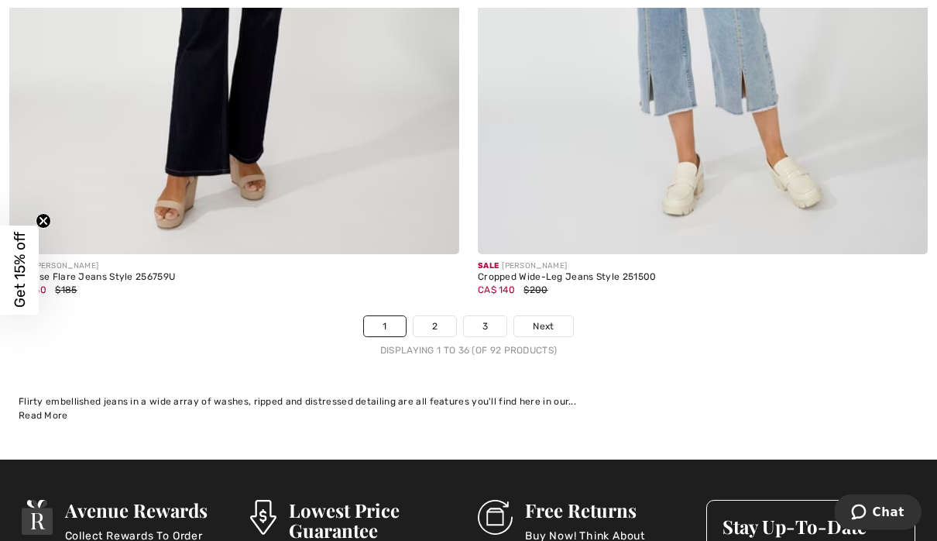
scroll to position [13418, 0]
click at [438, 318] on link "2" at bounding box center [435, 326] width 43 height 20
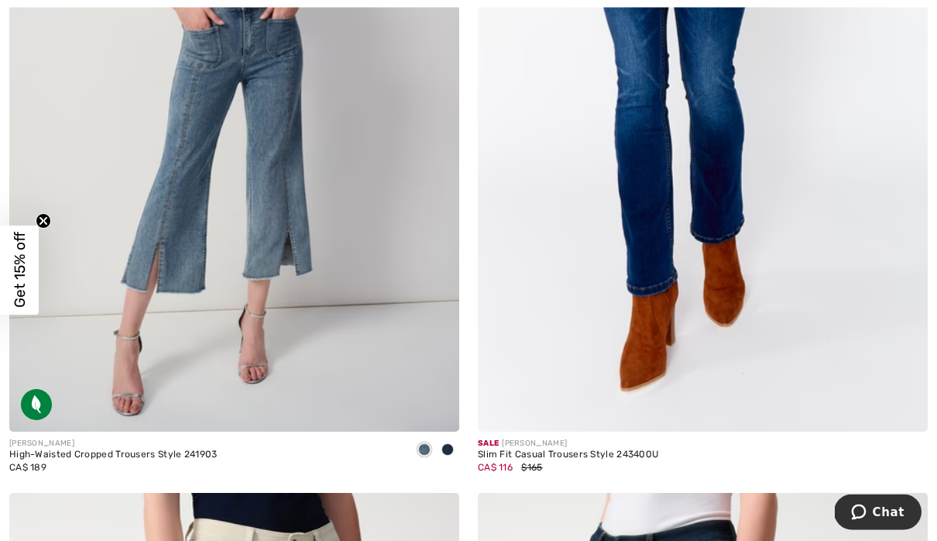
scroll to position [11032, 0]
click at [826, 329] on img at bounding box center [703, 94] width 450 height 675
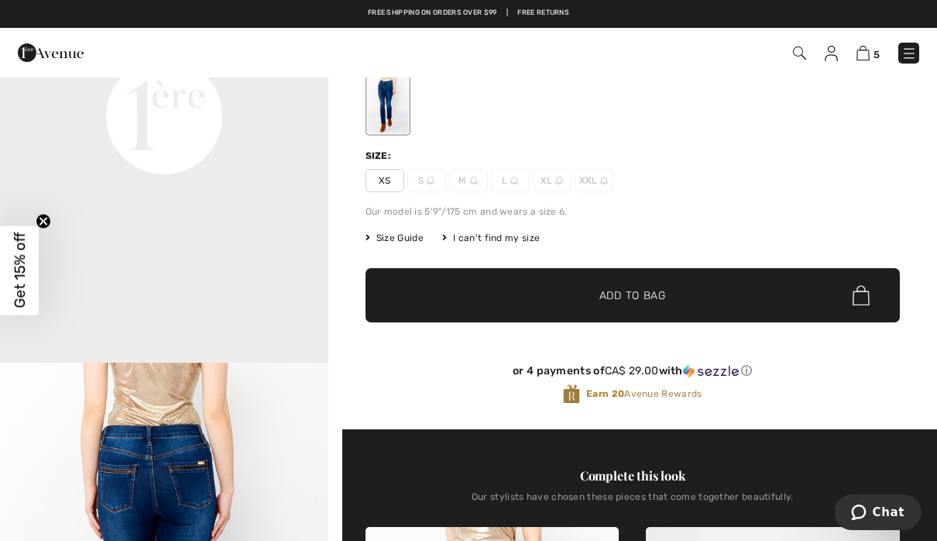
scroll to position [126, 0]
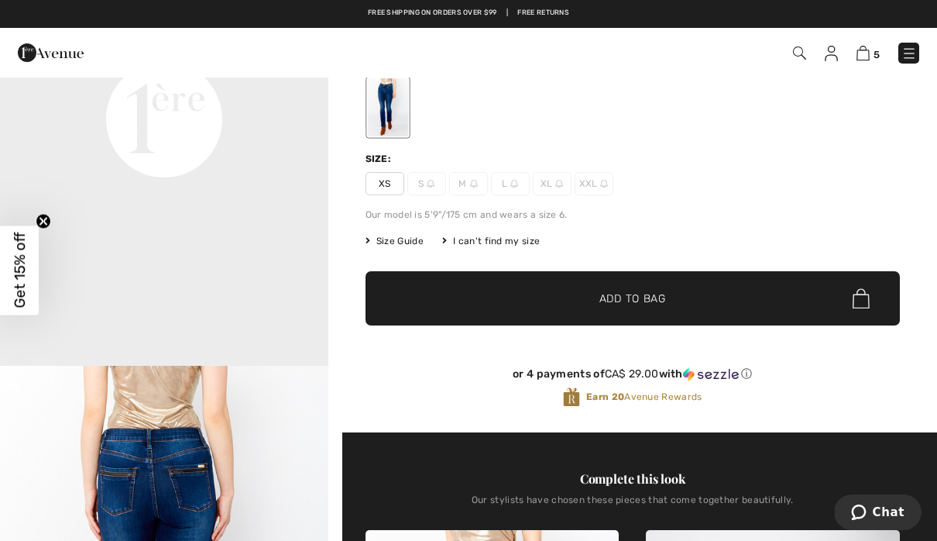
click at [502, 299] on span "✔ Added to Bag Add to Bag" at bounding box center [633, 298] width 535 height 54
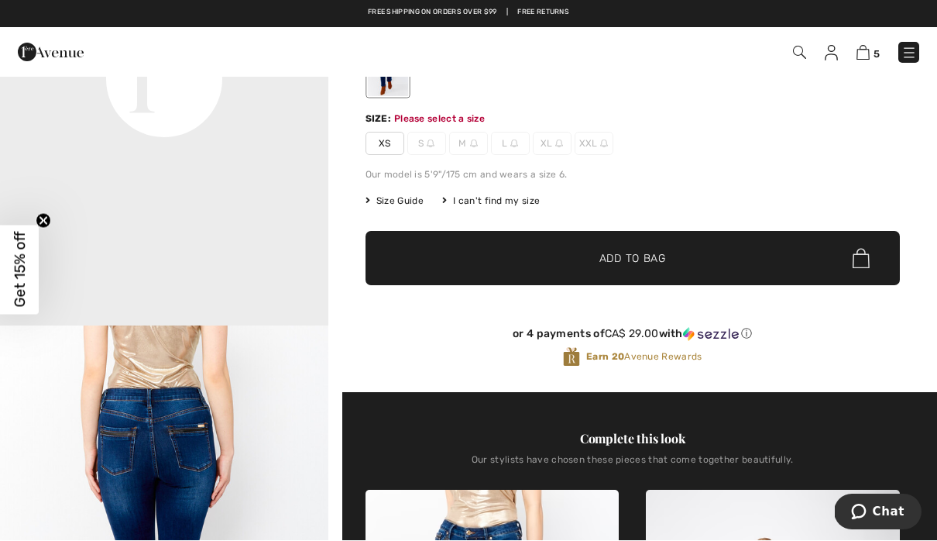
scroll to position [167, 0]
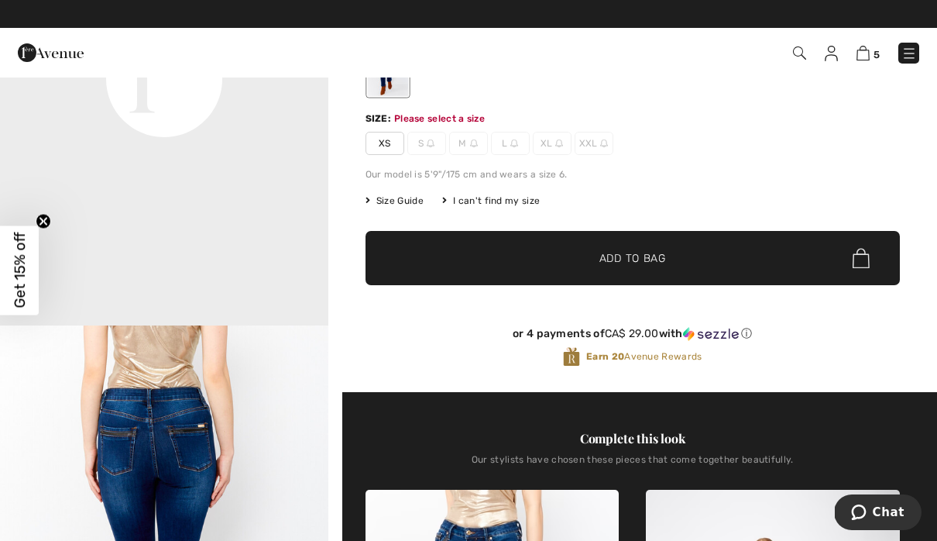
click at [387, 139] on span "XS" at bounding box center [385, 143] width 39 height 23
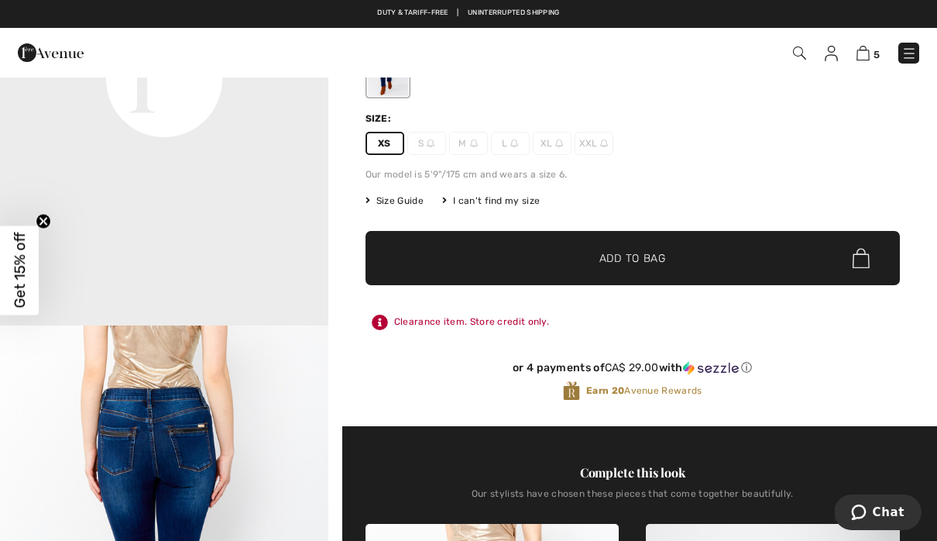
click at [592, 265] on span "✔ Added to Bag" at bounding box center [609, 258] width 94 height 16
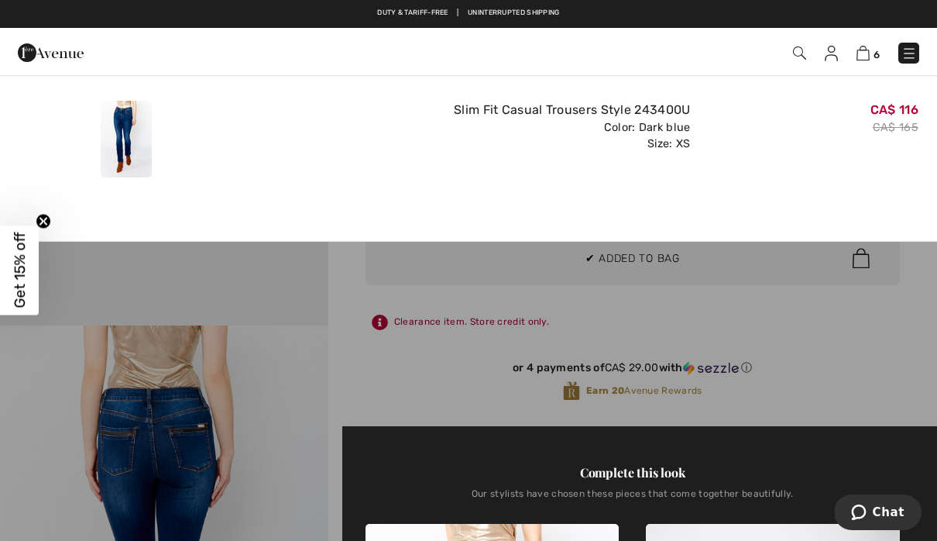
scroll to position [0, 0]
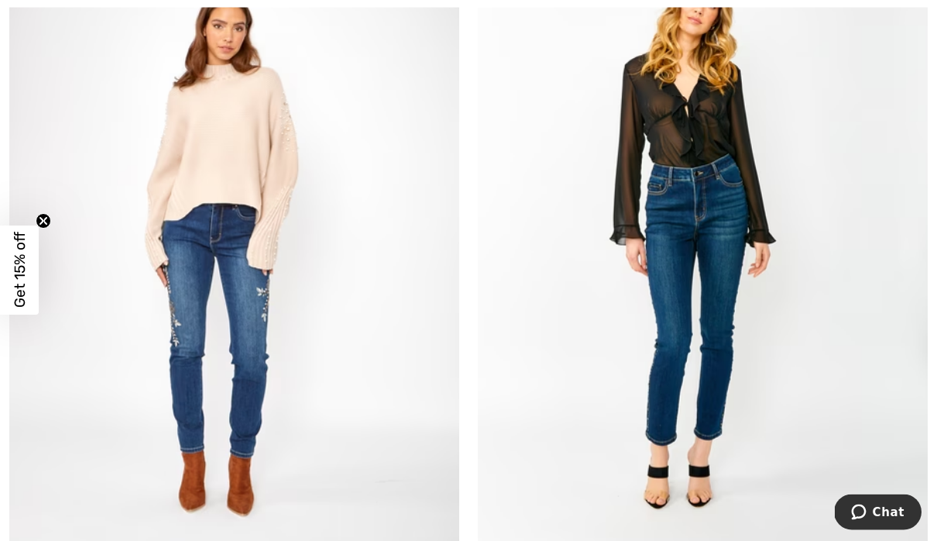
scroll to position [13138, 0]
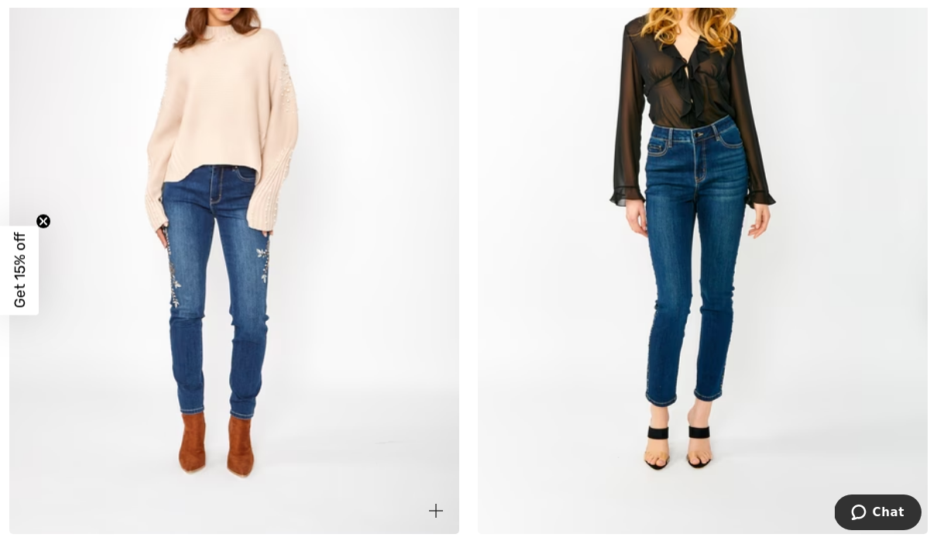
click at [217, 263] on img at bounding box center [234, 195] width 450 height 675
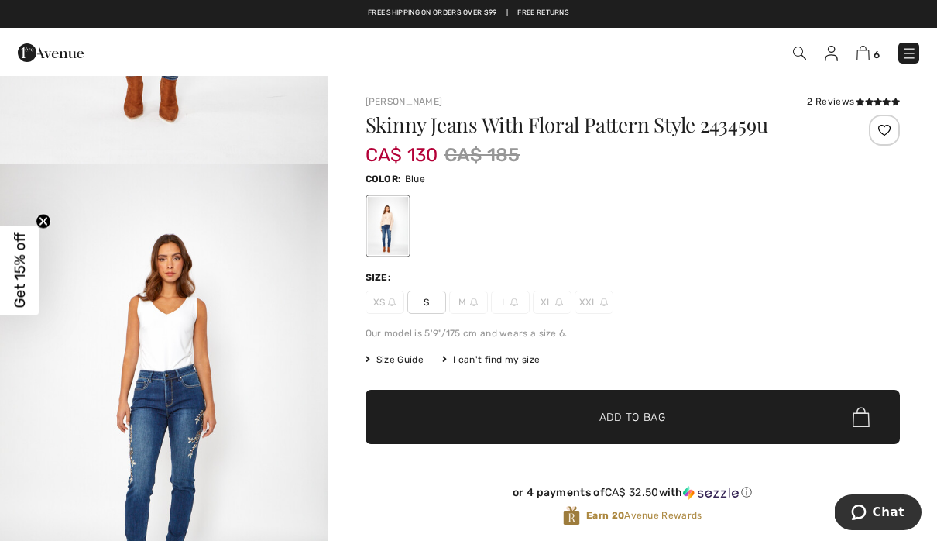
scroll to position [337, 0]
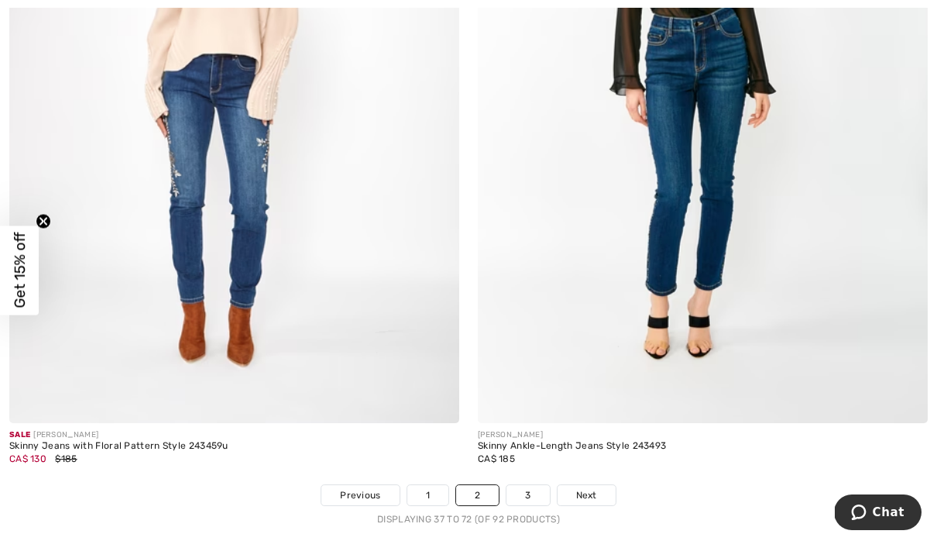
scroll to position [13260, 0]
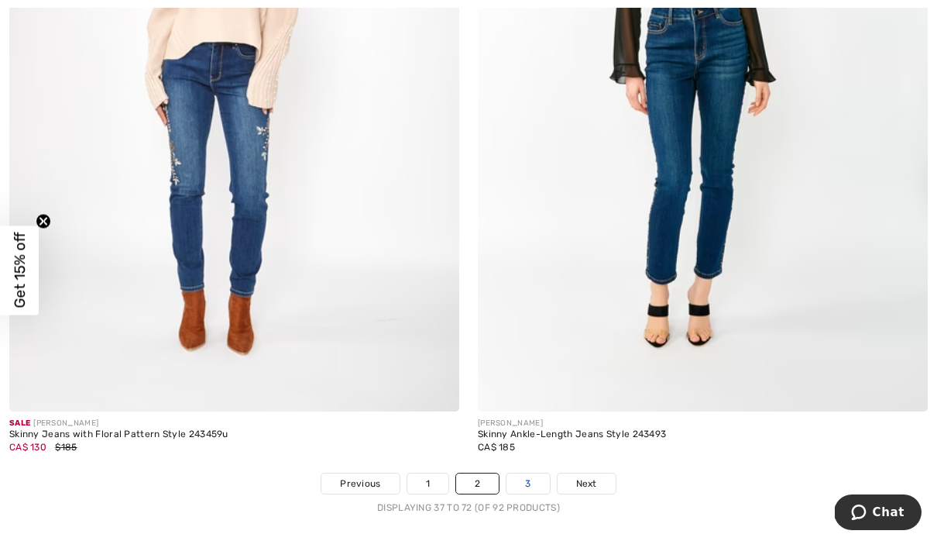
click at [527, 473] on link "3" at bounding box center [527, 483] width 43 height 20
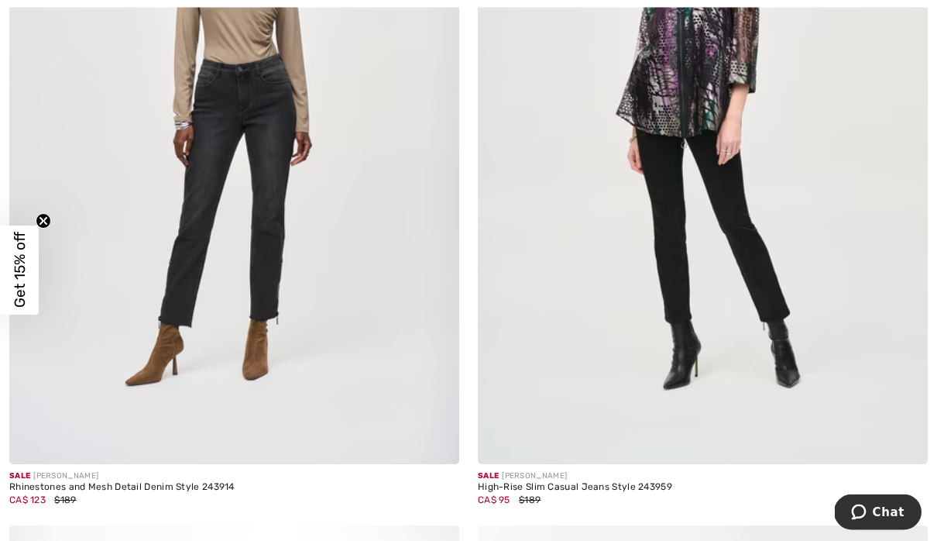
scroll to position [1877, 0]
click at [229, 193] on img at bounding box center [234, 126] width 450 height 675
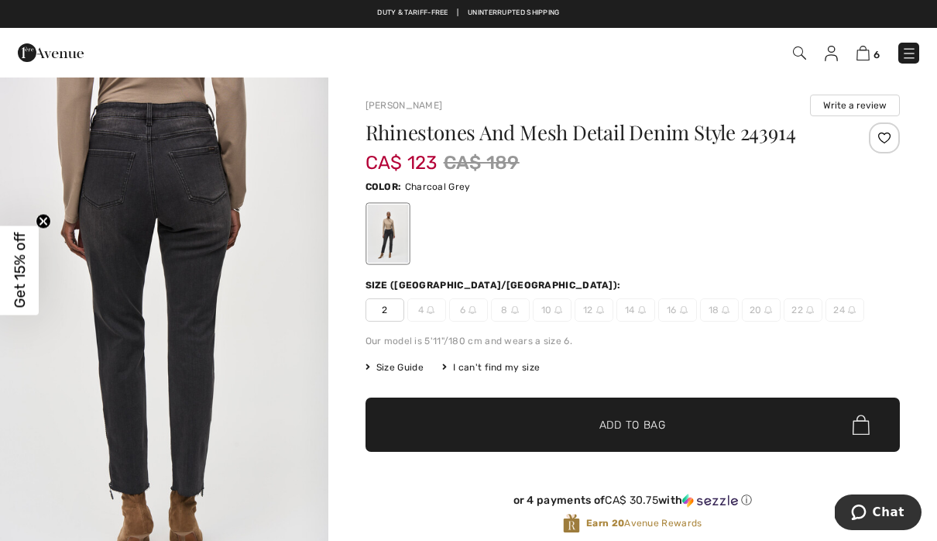
click at [390, 318] on span "2" at bounding box center [385, 309] width 39 height 23
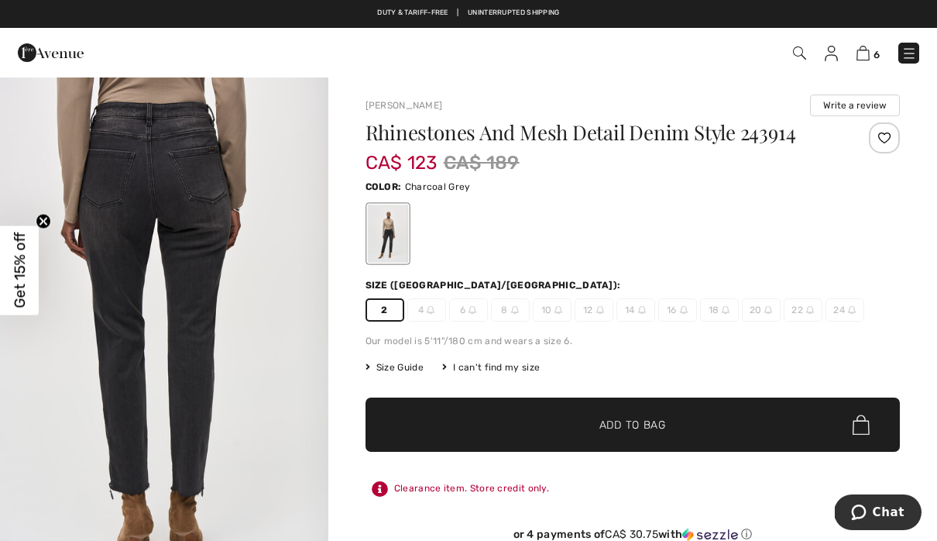
click at [567, 428] on span "✔ Added to Bag" at bounding box center [609, 425] width 94 height 16
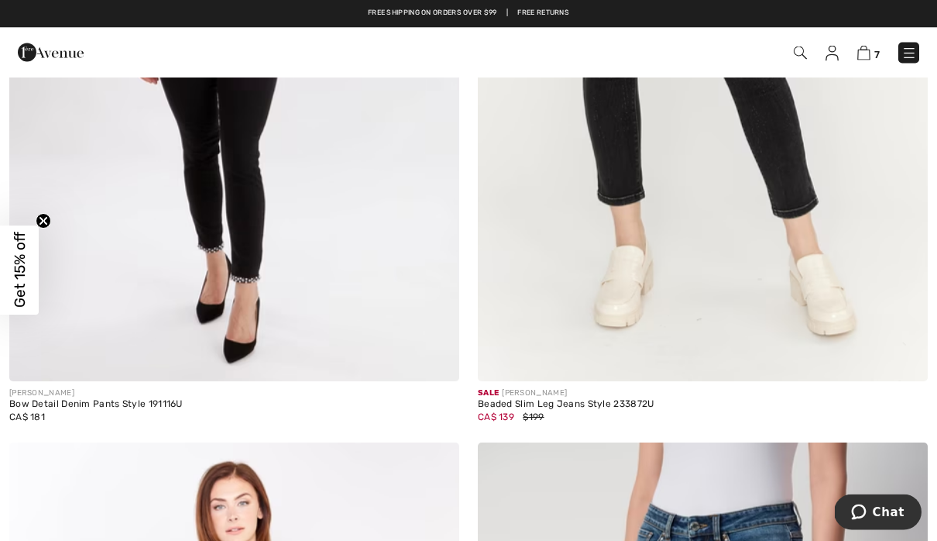
scroll to position [6521, 0]
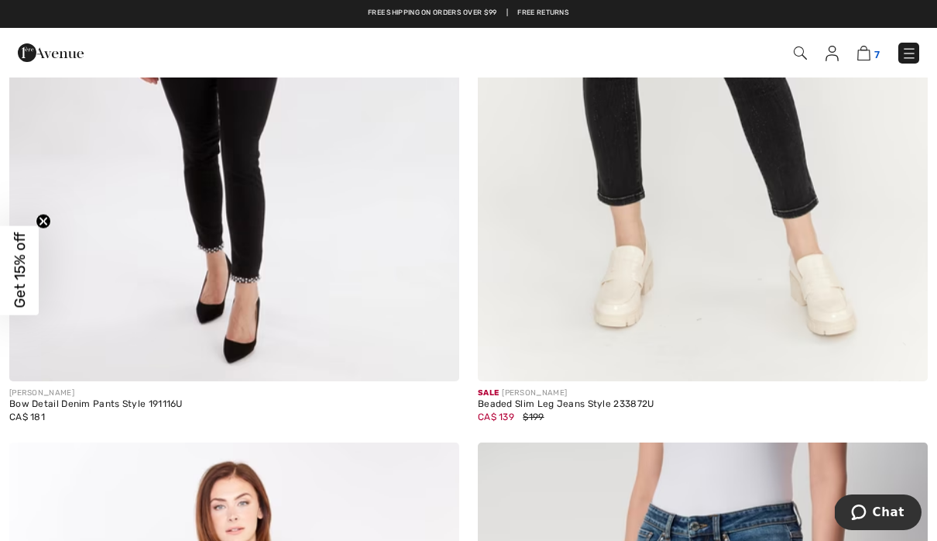
click at [870, 53] on img at bounding box center [863, 53] width 13 height 15
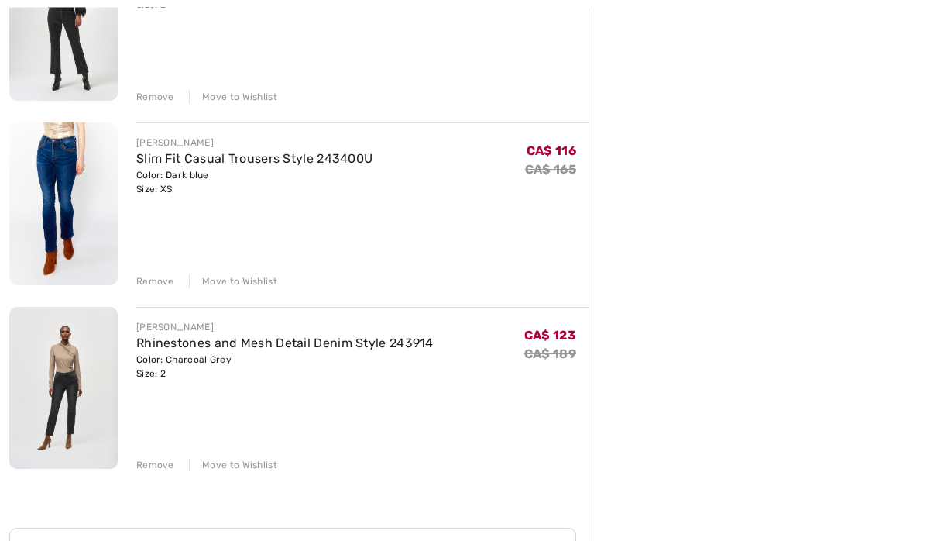
scroll to position [1003, 0]
click at [333, 343] on link "Rhinestones and Mesh Detail Denim Style 243914" at bounding box center [284, 342] width 297 height 15
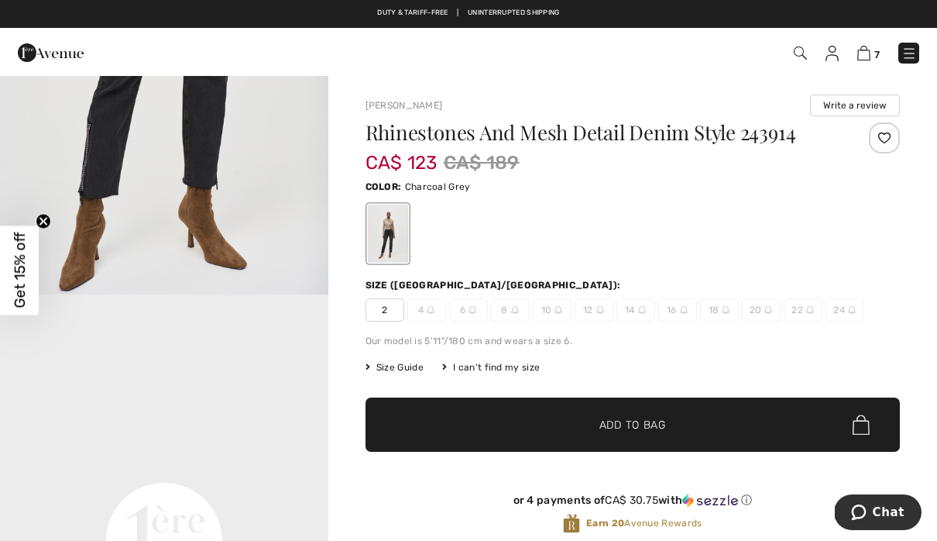
scroll to position [702, 0]
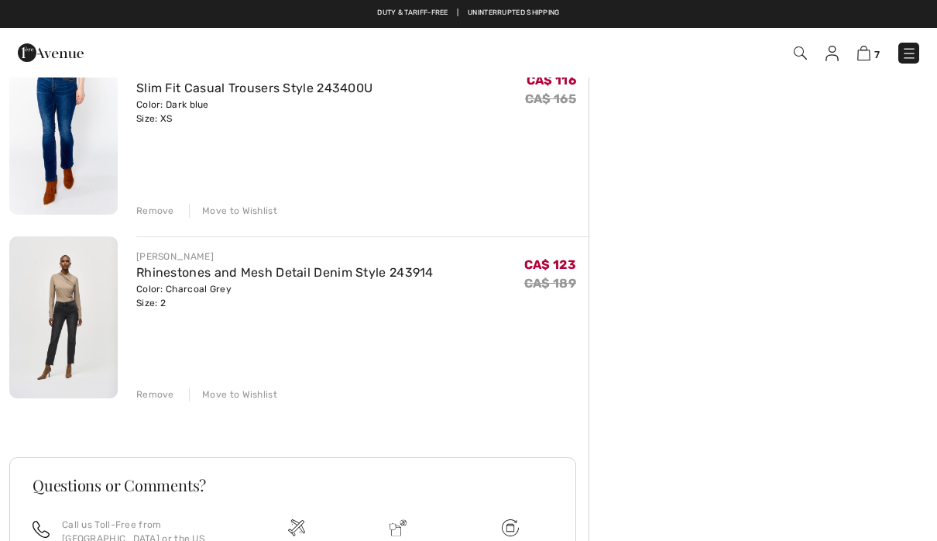
click at [155, 396] on div "Remove" at bounding box center [155, 394] width 38 height 14
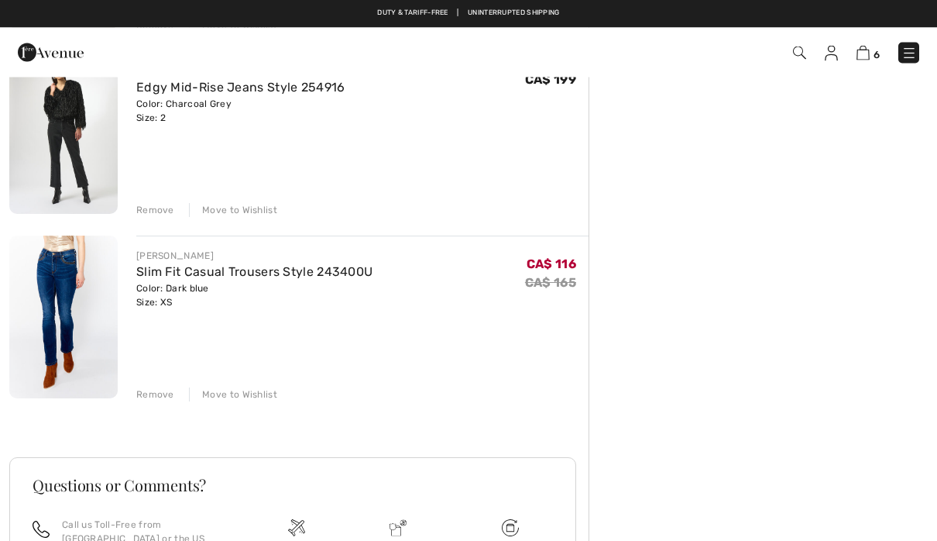
scroll to position [867, 0]
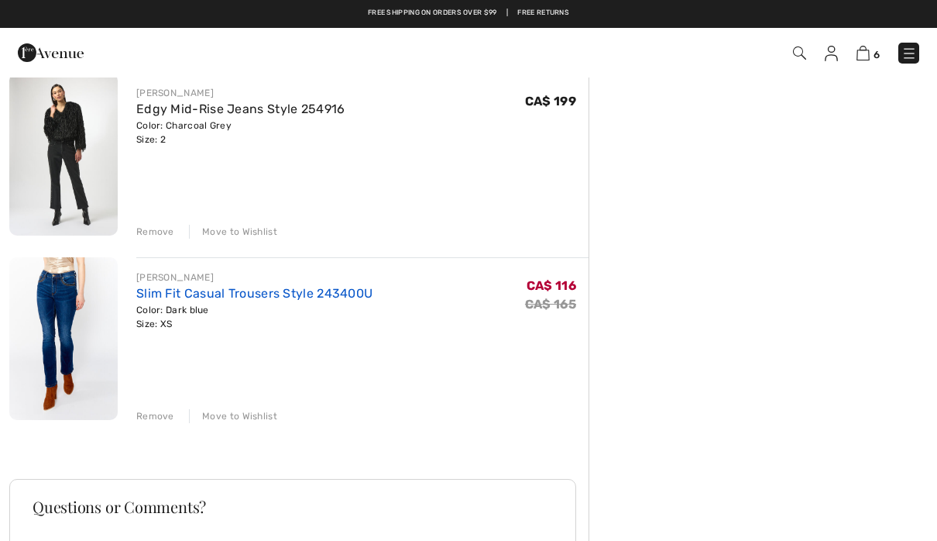
click at [300, 297] on link "Slim Fit Casual Trousers Style 243400U" at bounding box center [254, 293] width 236 height 15
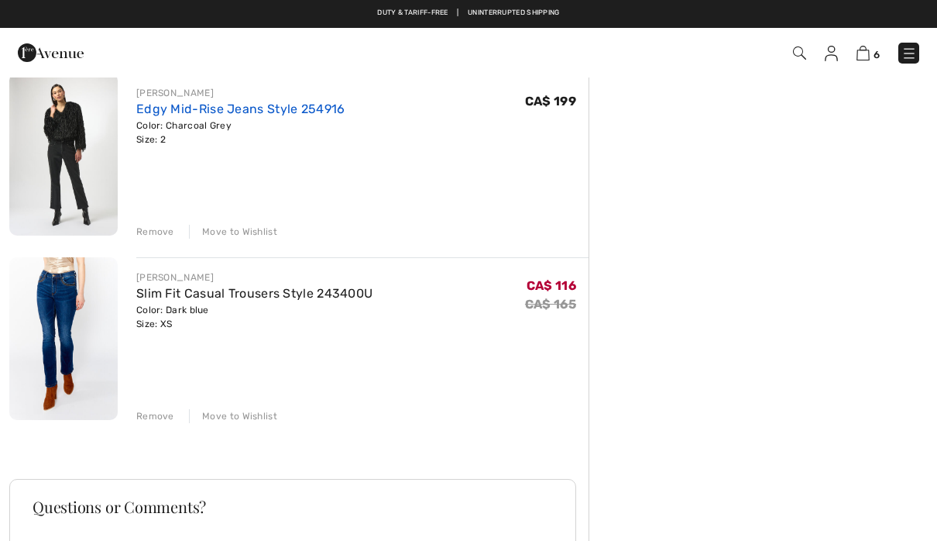
click at [271, 115] on link "Edgy Mid-Rise Jeans Style 254916" at bounding box center [240, 108] width 209 height 15
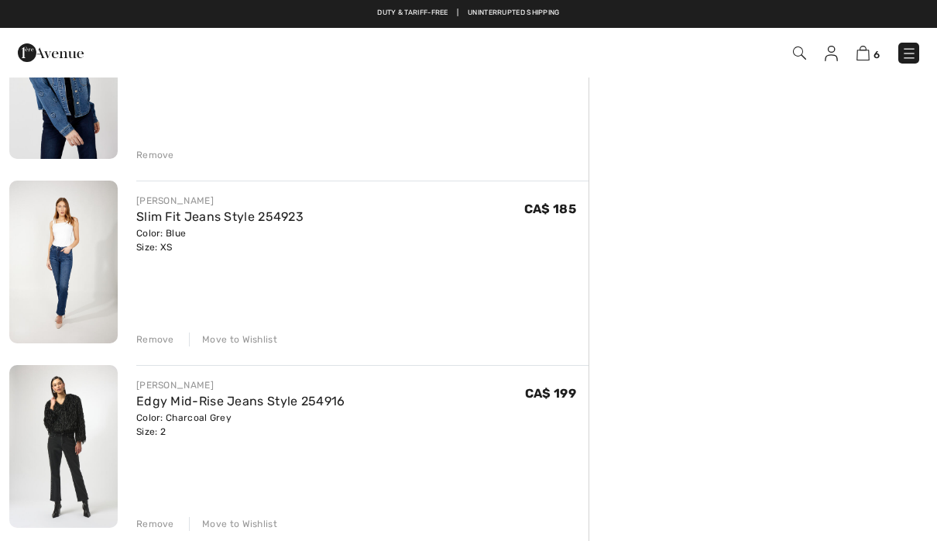
scroll to position [575, 0]
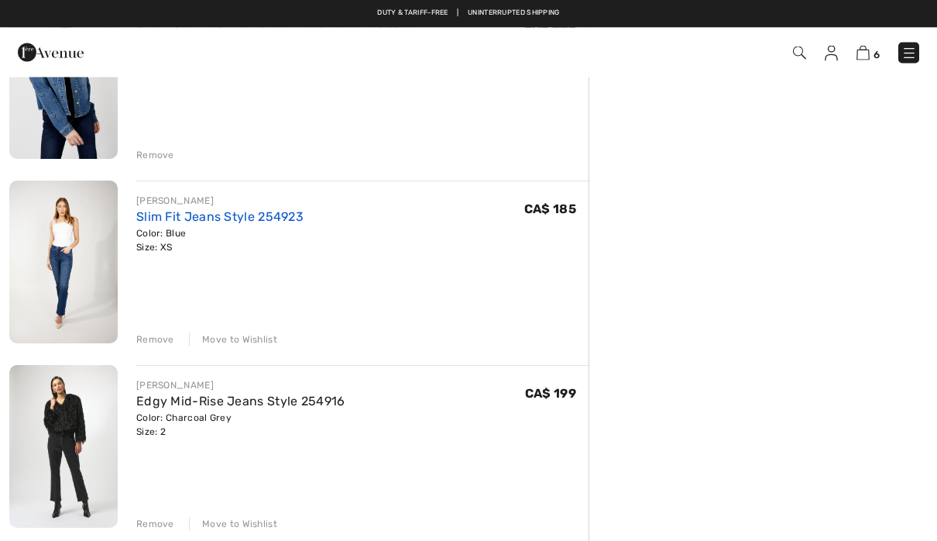
click at [267, 214] on link "Slim Fit Jeans Style 254923" at bounding box center [219, 217] width 167 height 15
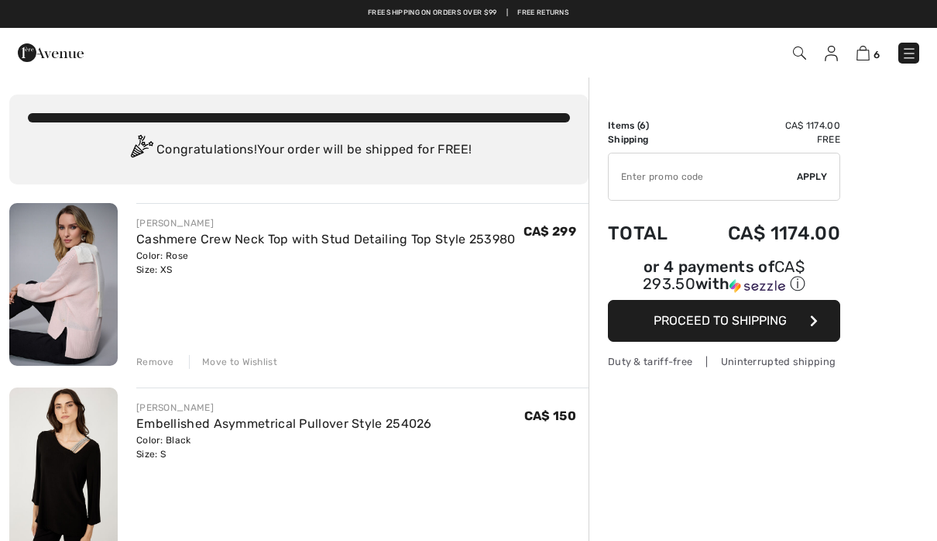
click at [827, 60] on img at bounding box center [831, 53] width 13 height 15
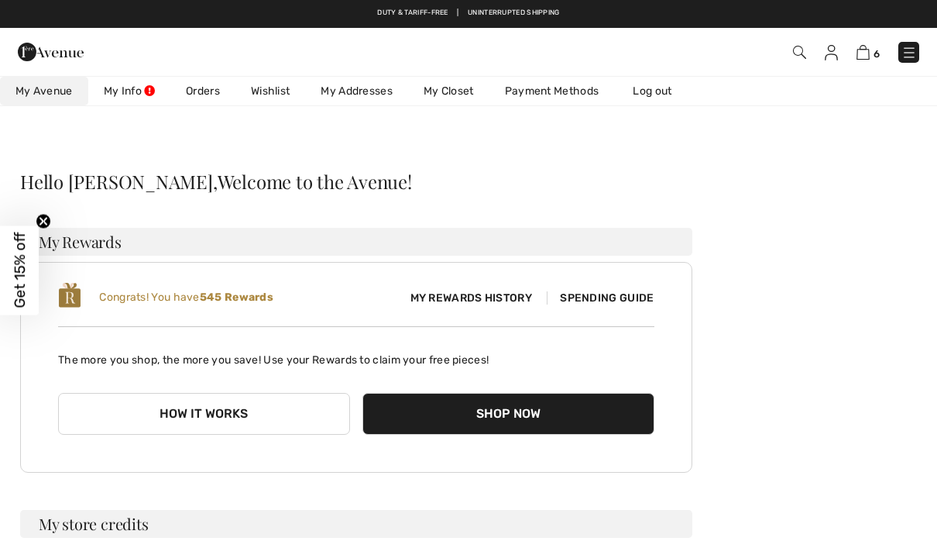
click at [270, 419] on button "How it works" at bounding box center [204, 414] width 292 height 42
click at [259, 408] on button "How it works" at bounding box center [204, 414] width 292 height 42
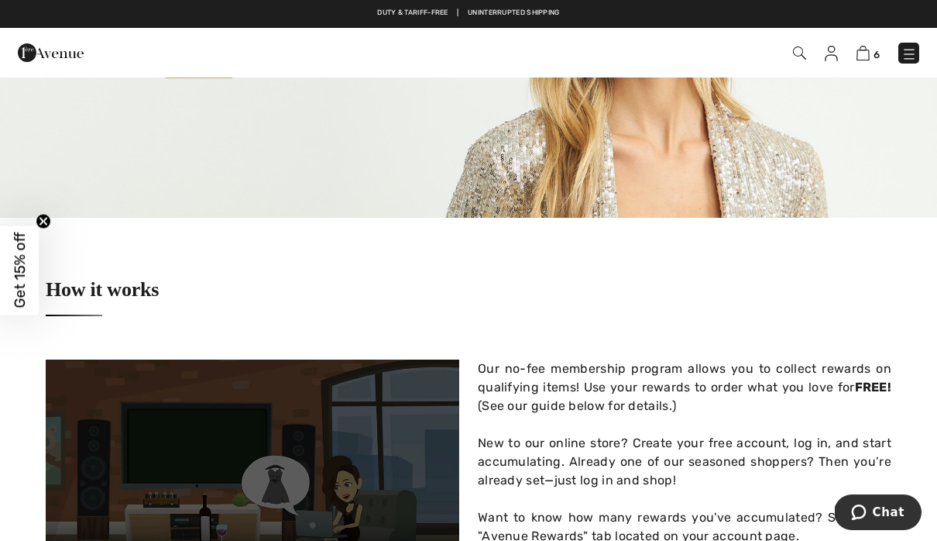
scroll to position [195, 0]
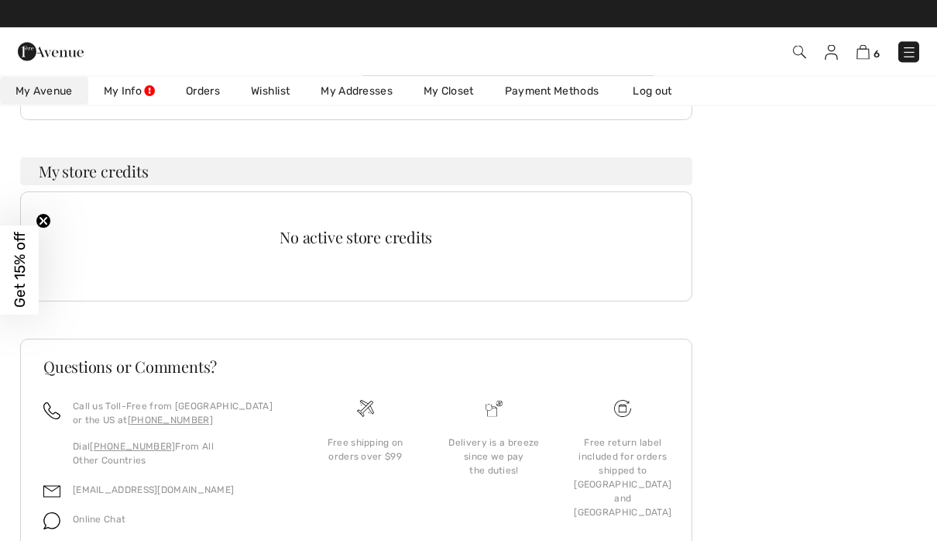
scroll to position [352, 0]
click at [863, 57] on img at bounding box center [863, 52] width 13 height 15
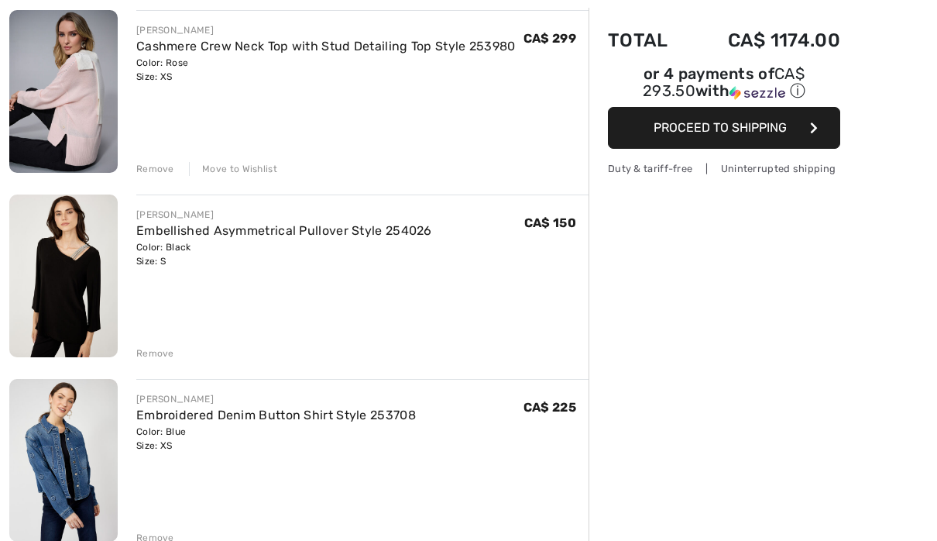
scroll to position [196, 0]
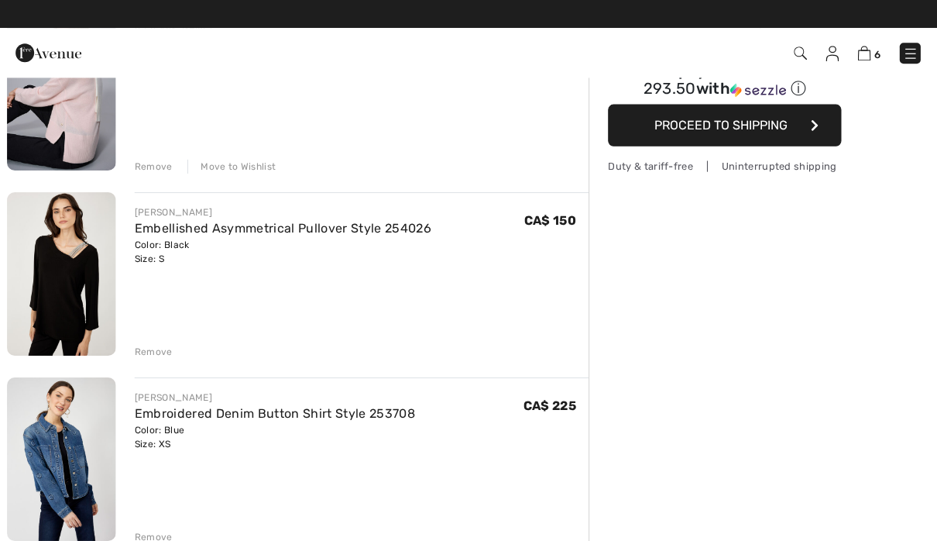
click at [156, 355] on div "Remove" at bounding box center [155, 350] width 38 height 14
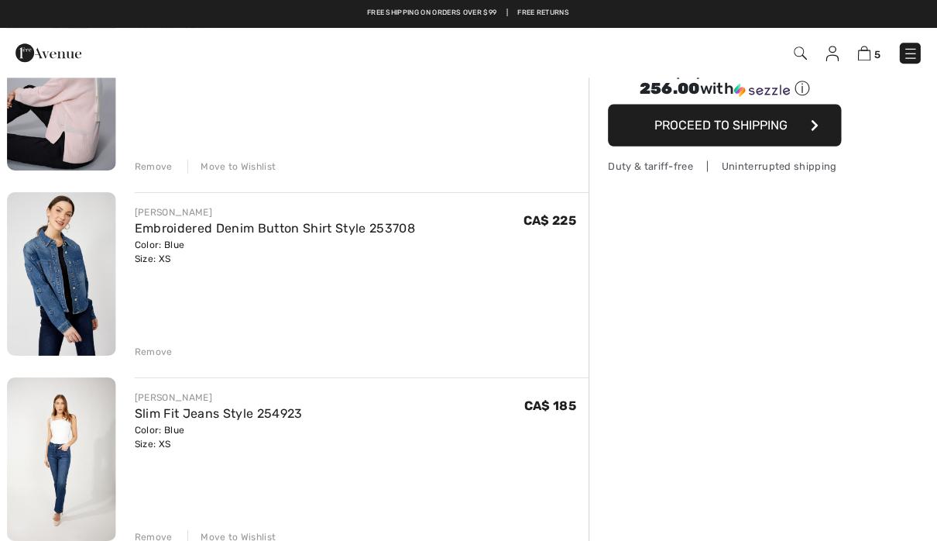
click at [160, 347] on div "Remove" at bounding box center [155, 350] width 38 height 14
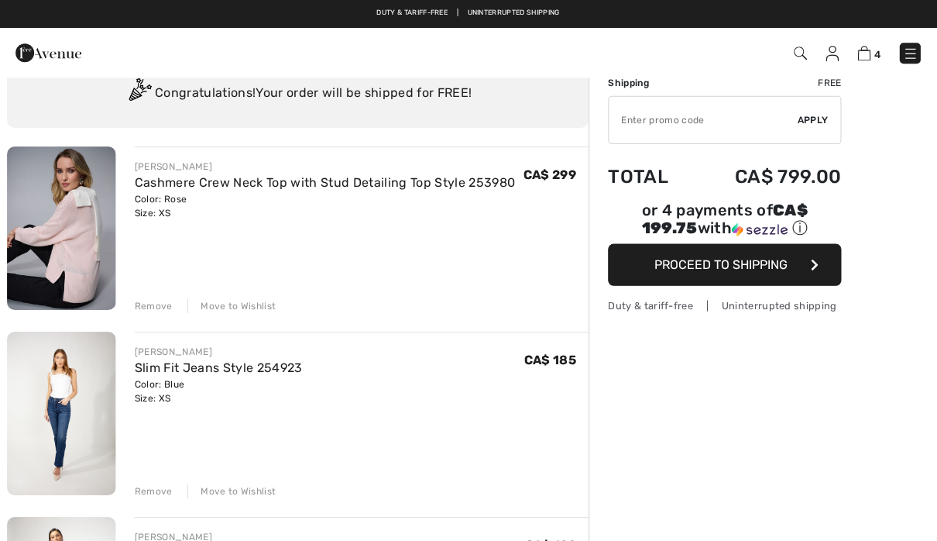
scroll to position [0, 0]
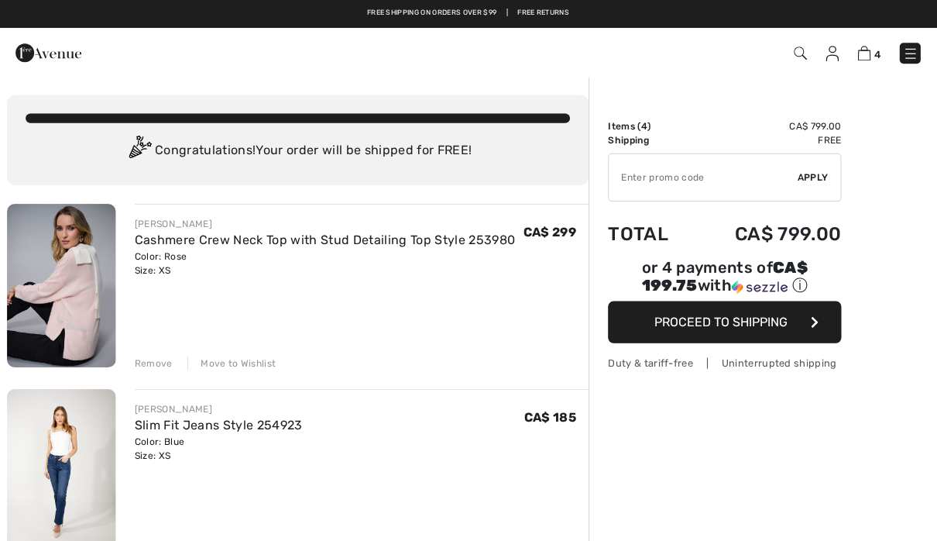
click at [739, 327] on span "Proceed to Shipping" at bounding box center [720, 320] width 133 height 15
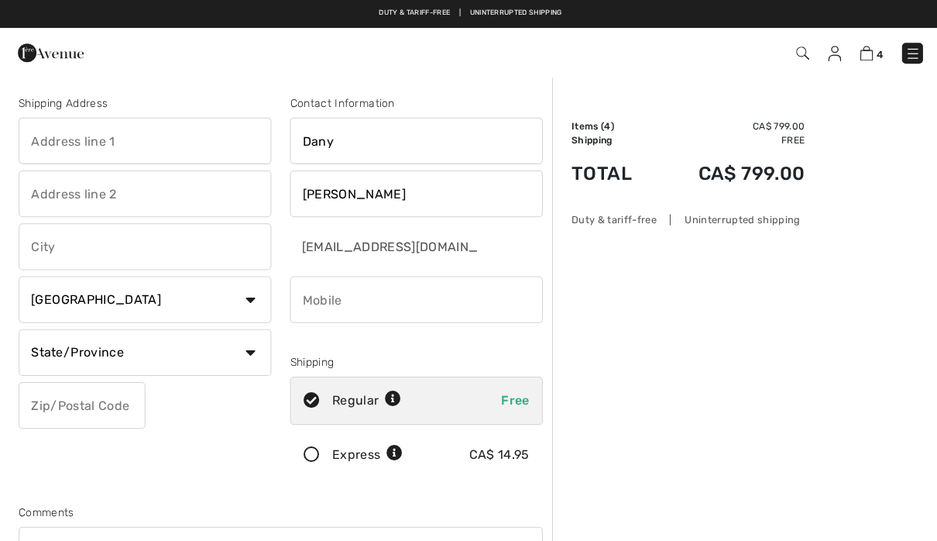
click at [150, 140] on input "text" at bounding box center [145, 140] width 252 height 46
type input "1619 rue Claire Bonenfant #402"
type input "[GEOGRAPHIC_DATA]"
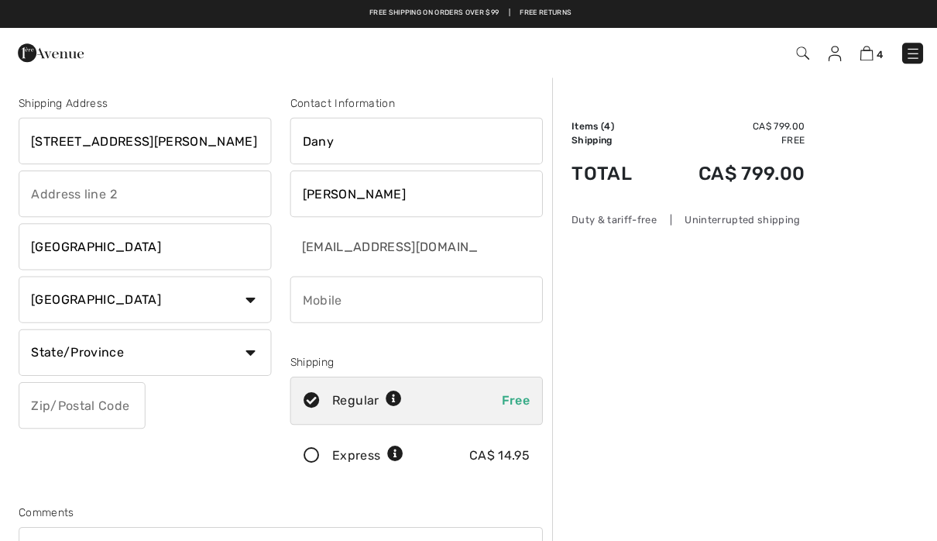
select select "QC"
type input "G2K0J5"
click at [331, 290] on input "phone" at bounding box center [415, 298] width 252 height 46
type input "4185800131"
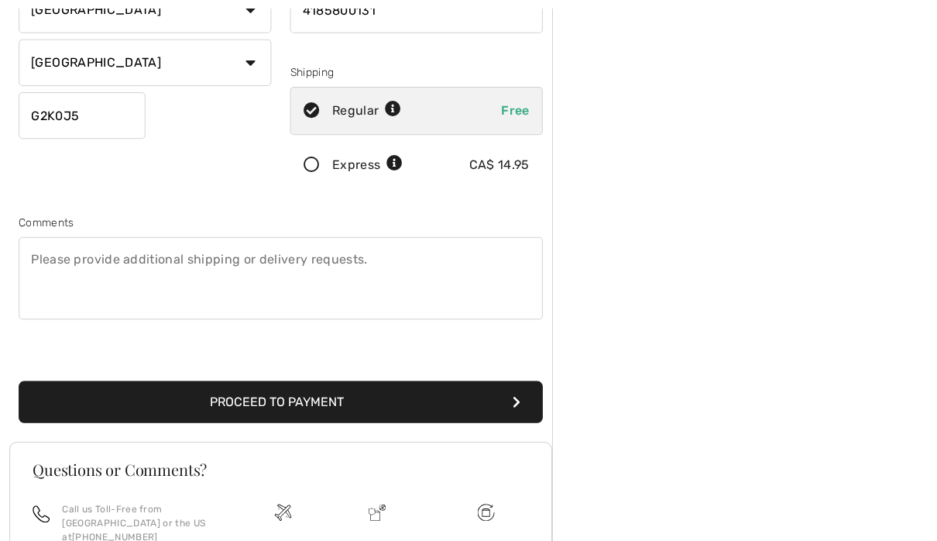
scroll to position [290, 0]
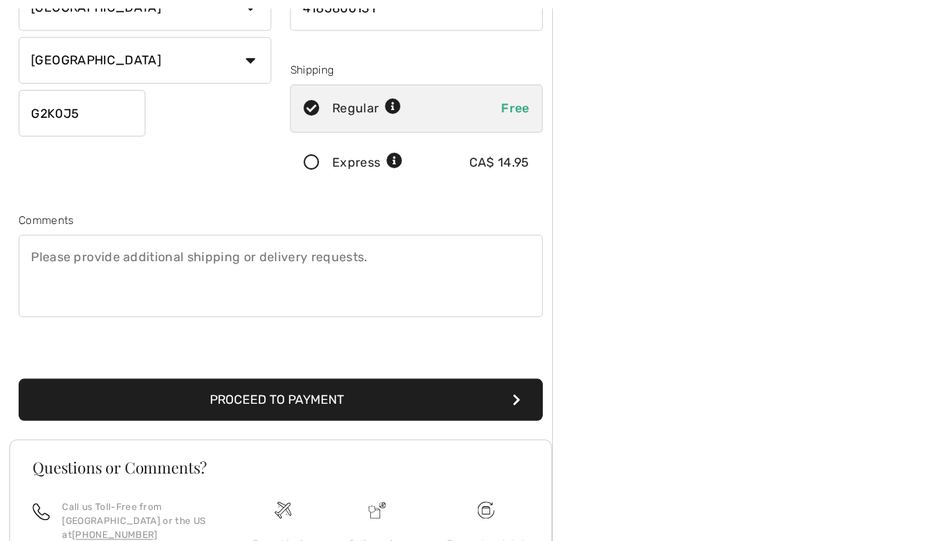
click at [349, 394] on button "Proceed to Payment" at bounding box center [280, 398] width 522 height 42
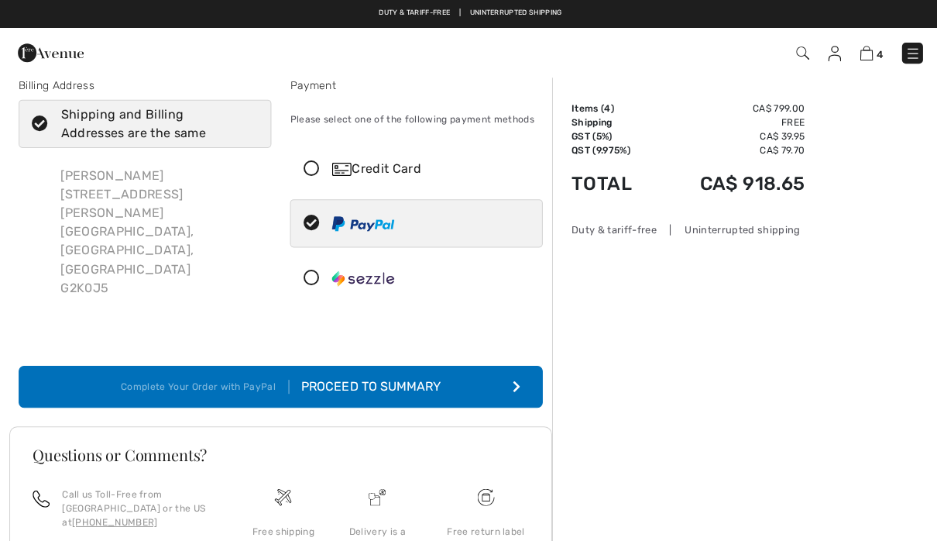
scroll to position [19, 0]
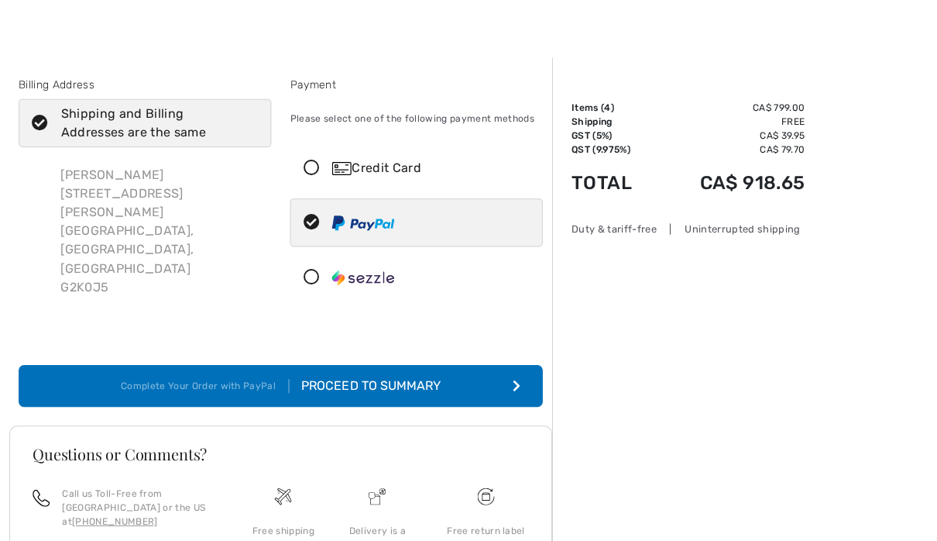
click at [482, 386] on button "Complete Your Order with PayPal Proceed to Summary" at bounding box center [280, 384] width 522 height 42
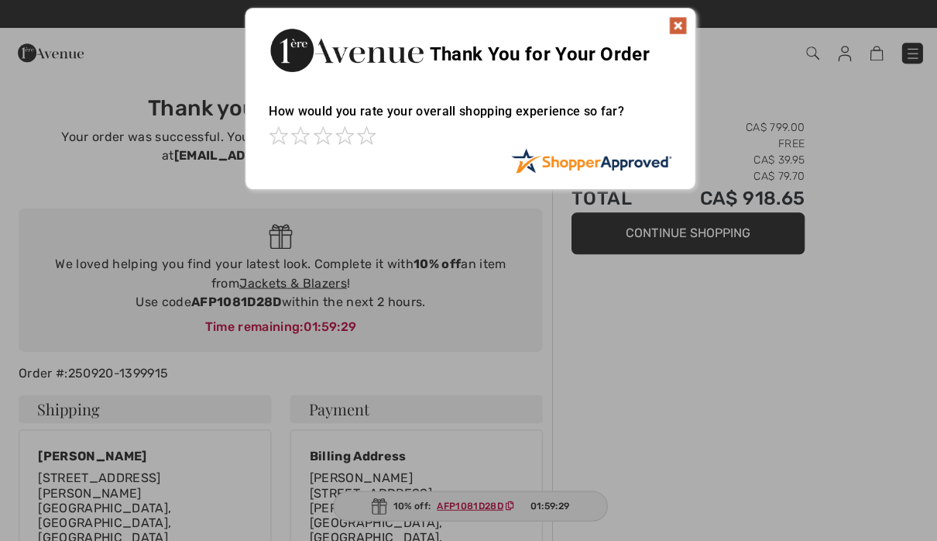
click at [678, 33] on img at bounding box center [675, 25] width 19 height 19
